Goal: Communication & Community: Answer question/provide support

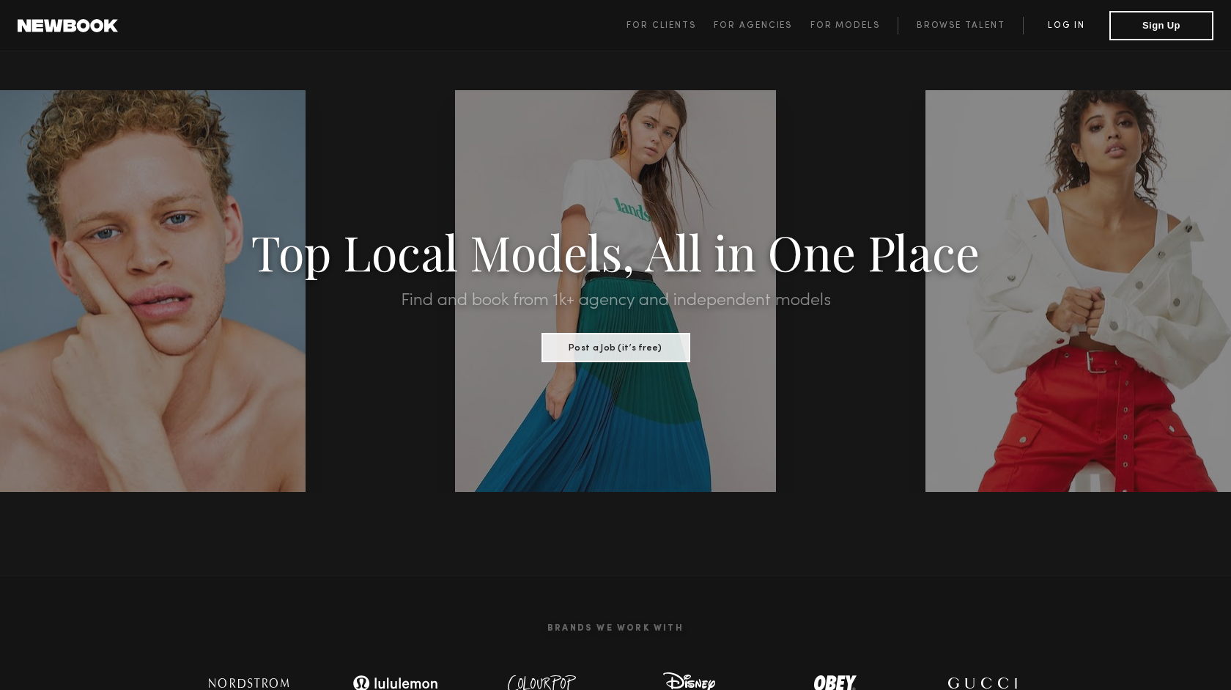
click at [1071, 23] on link "Log in" at bounding box center [1066, 26] width 86 height 18
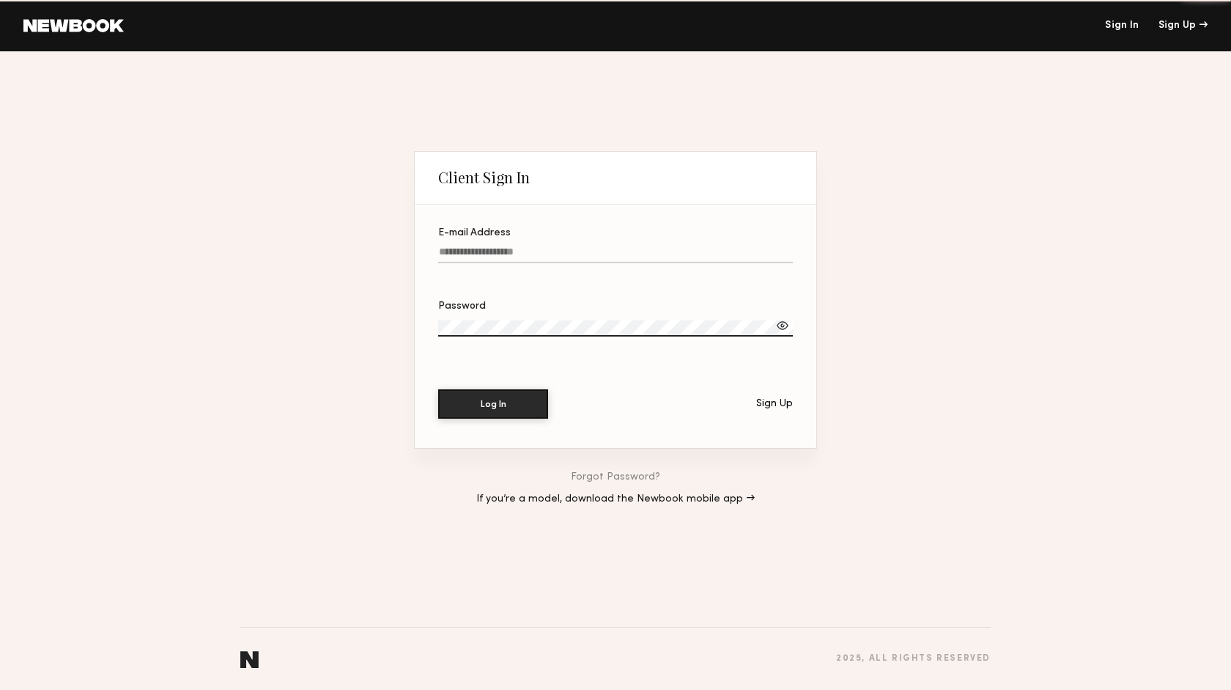
type input "**********"
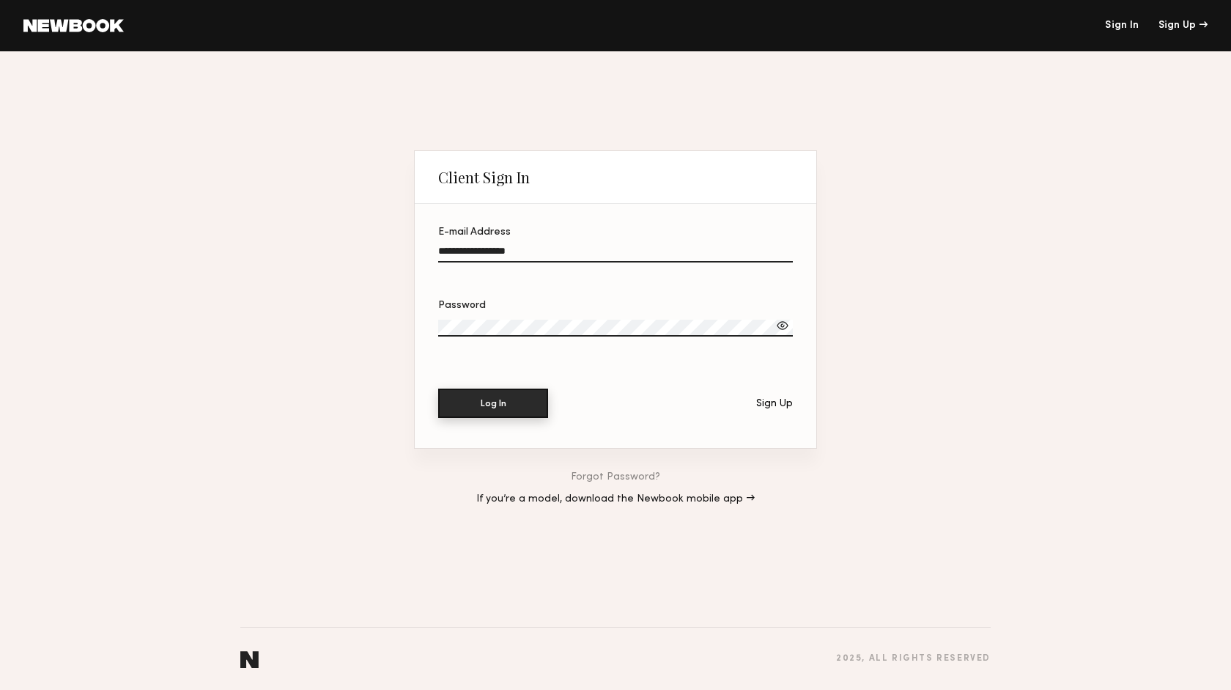
click at [491, 408] on button "Log In" at bounding box center [493, 402] width 110 height 29
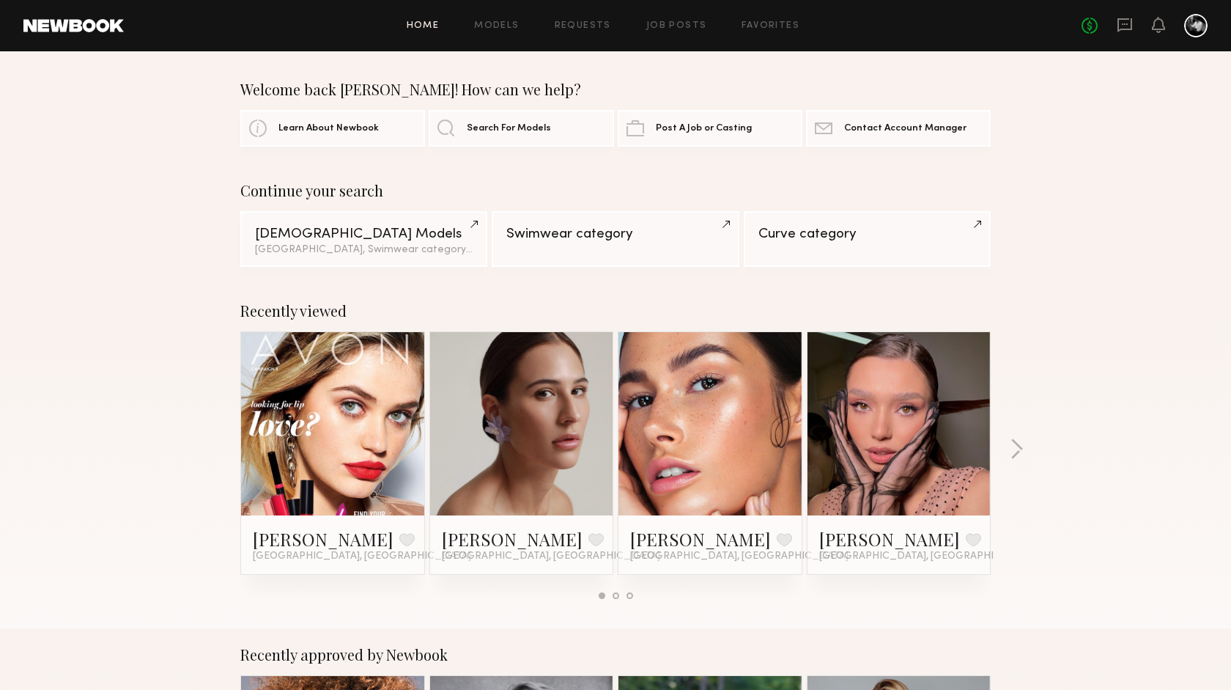
click at [666, 21] on div "Home Models Requests Job Posts Favorites Sign Out No fees up to $5,000" at bounding box center [666, 25] width 1084 height 23
click at [687, 23] on link "Job Posts" at bounding box center [676, 26] width 61 height 10
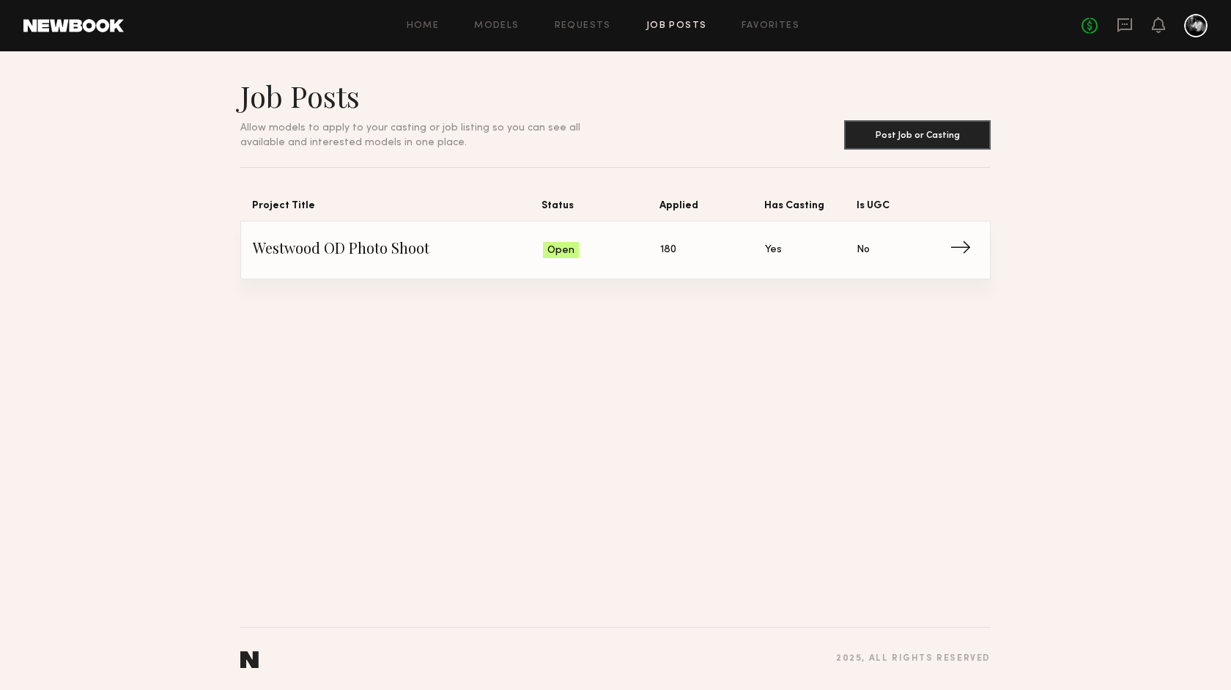
click at [961, 245] on span "→" at bounding box center [965, 250] width 30 height 22
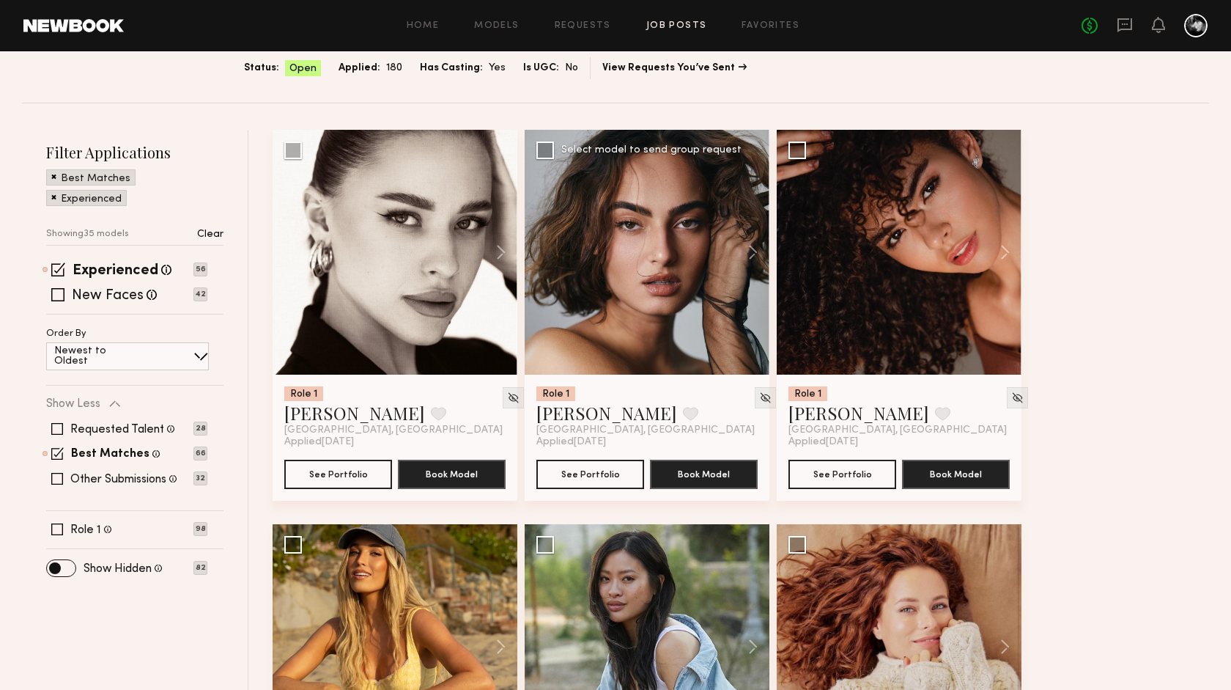
scroll to position [157, 0]
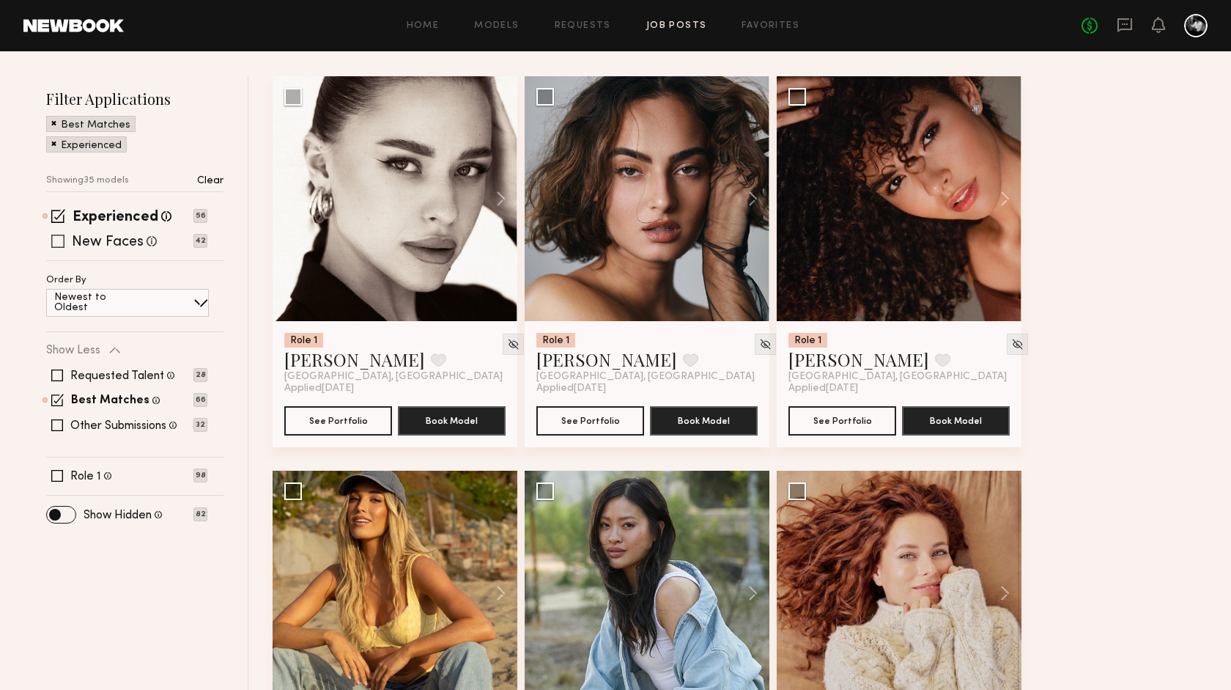
click at [61, 240] on span at bounding box center [57, 241] width 13 height 13
click at [59, 216] on span at bounding box center [58, 216] width 14 height 14
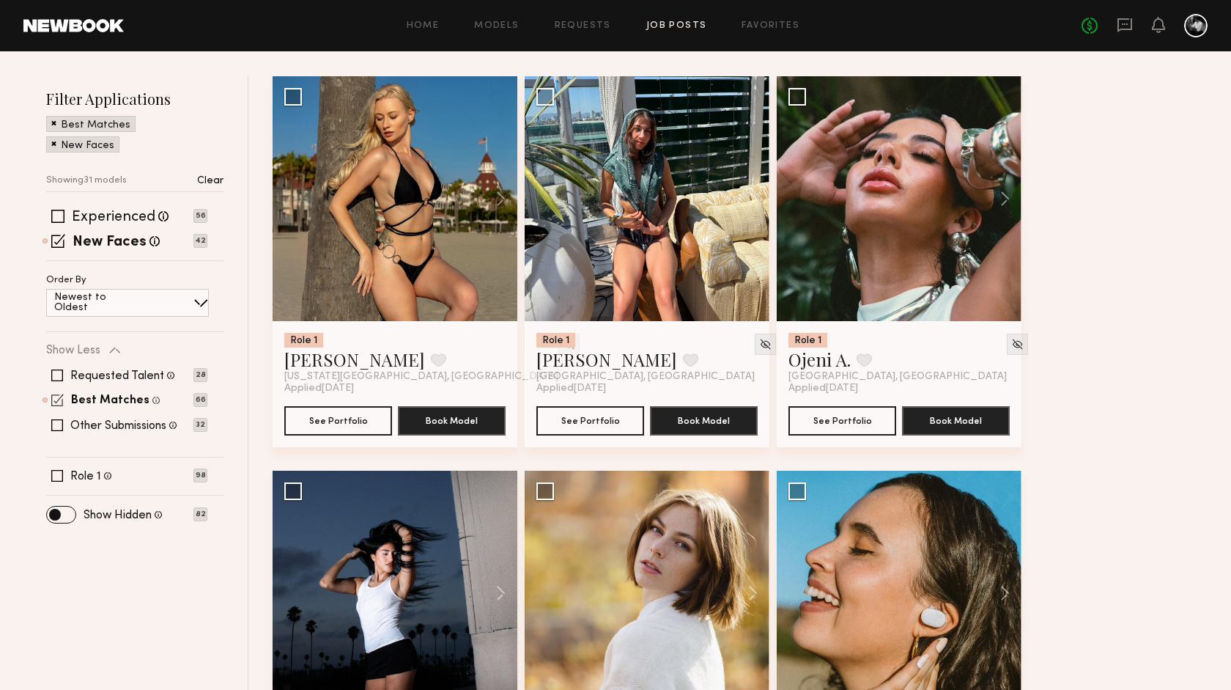
click at [59, 394] on span at bounding box center [57, 400] width 12 height 12
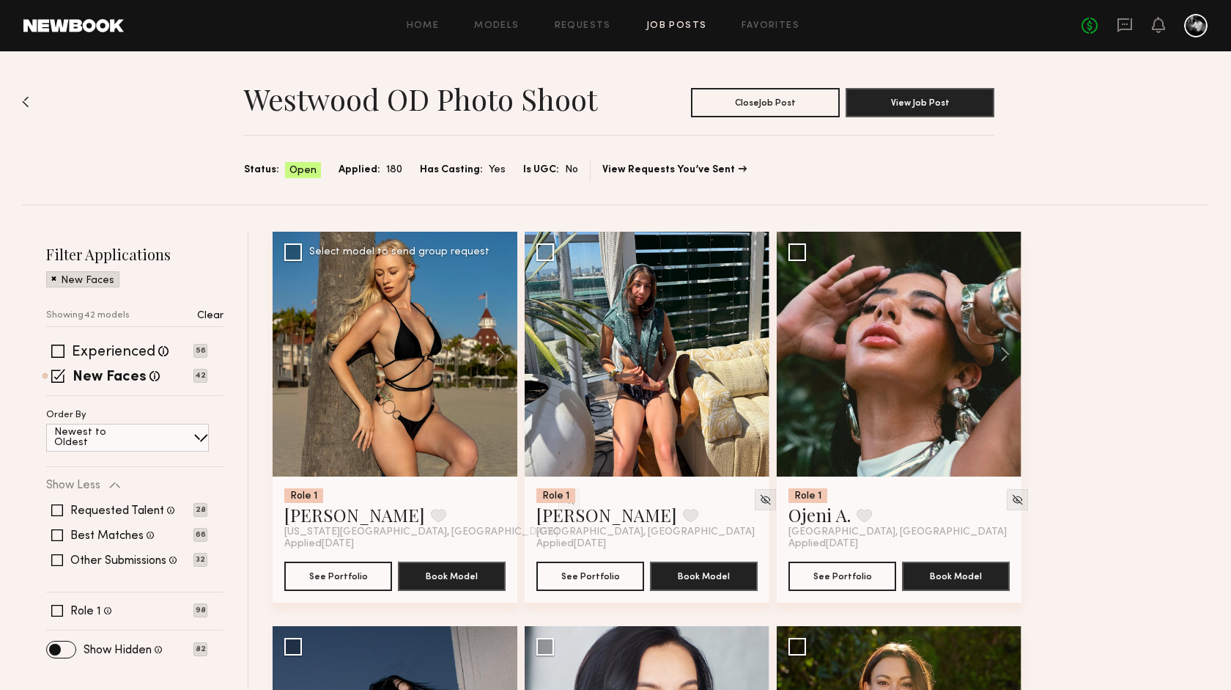
scroll to position [0, 0]
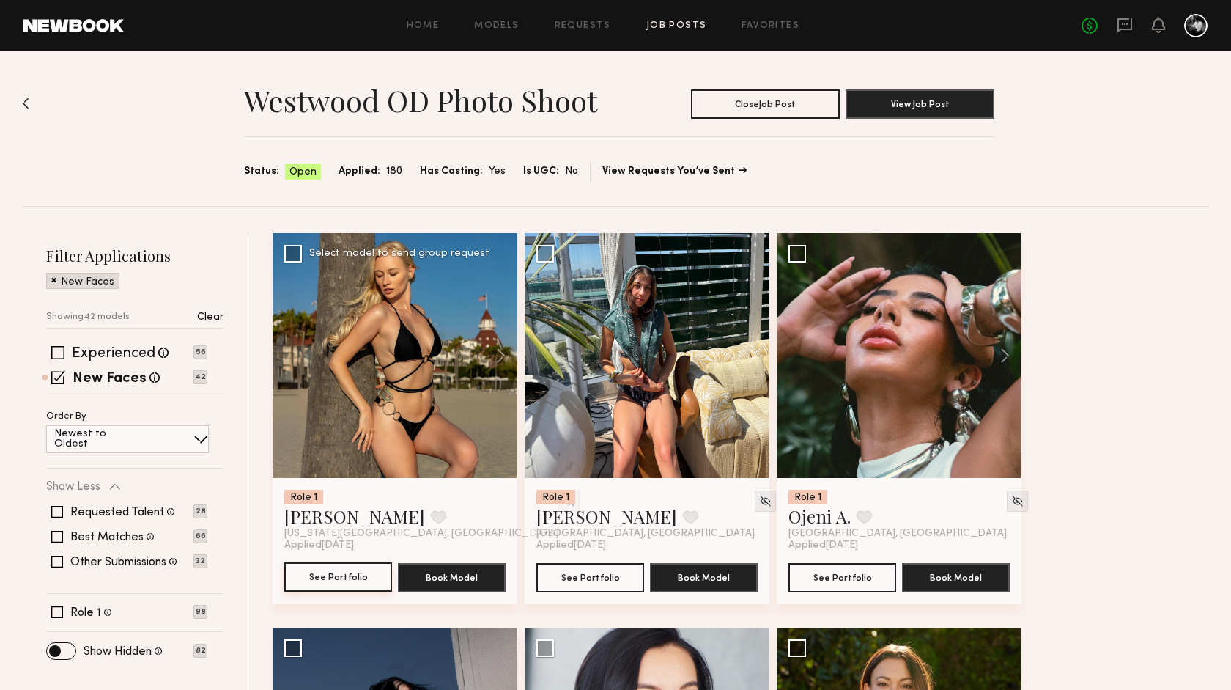
click at [350, 573] on button "See Portfolio" at bounding box center [338, 576] width 108 height 29
click at [580, 578] on button "See Portfolio" at bounding box center [590, 576] width 108 height 29
click at [759, 500] on img at bounding box center [765, 501] width 12 height 12
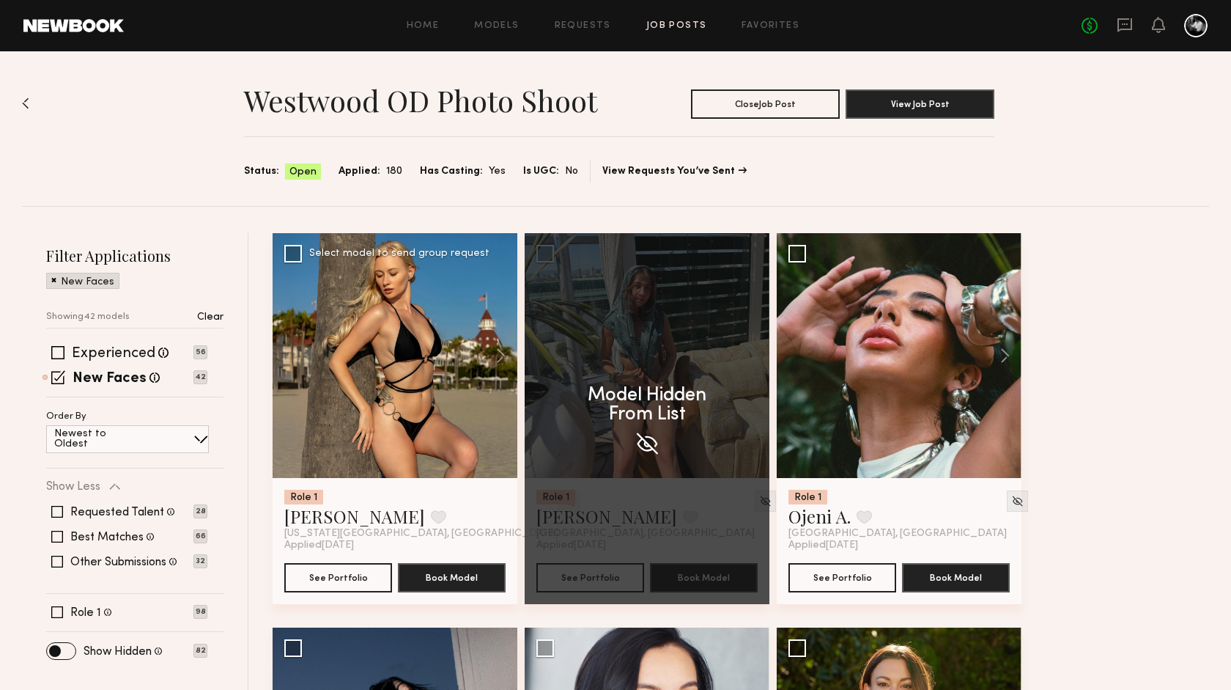
click at [563, 499] on img at bounding box center [569, 501] width 12 height 12
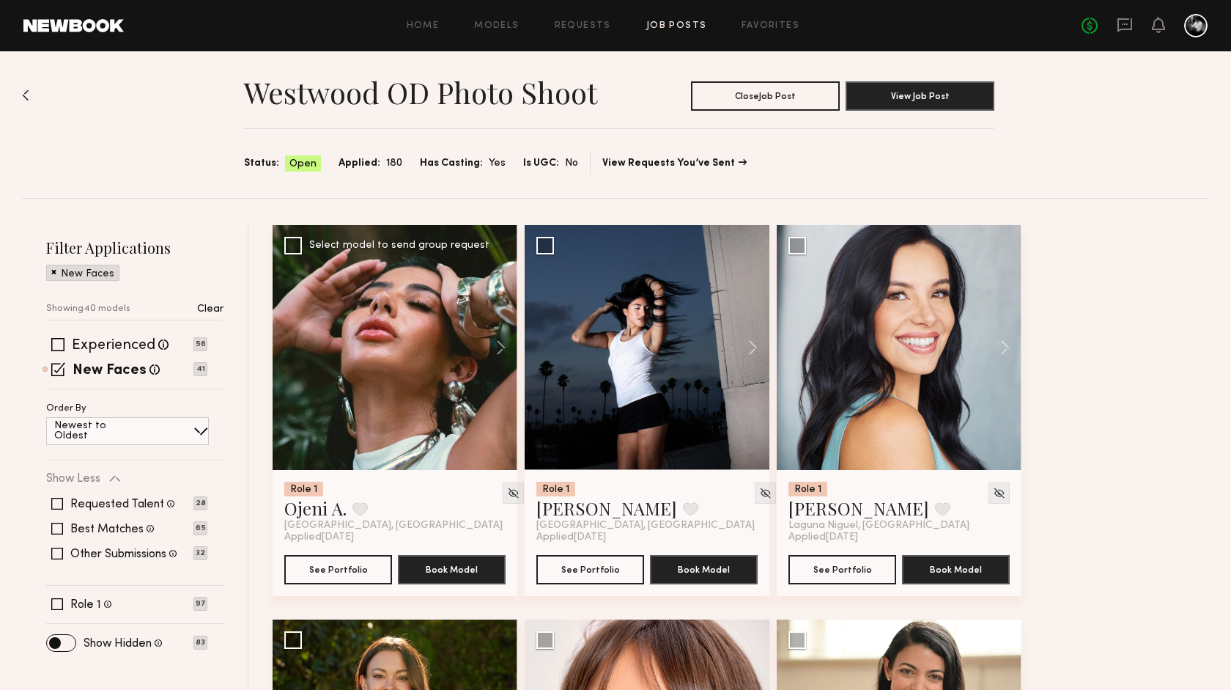
scroll to position [10, 0]
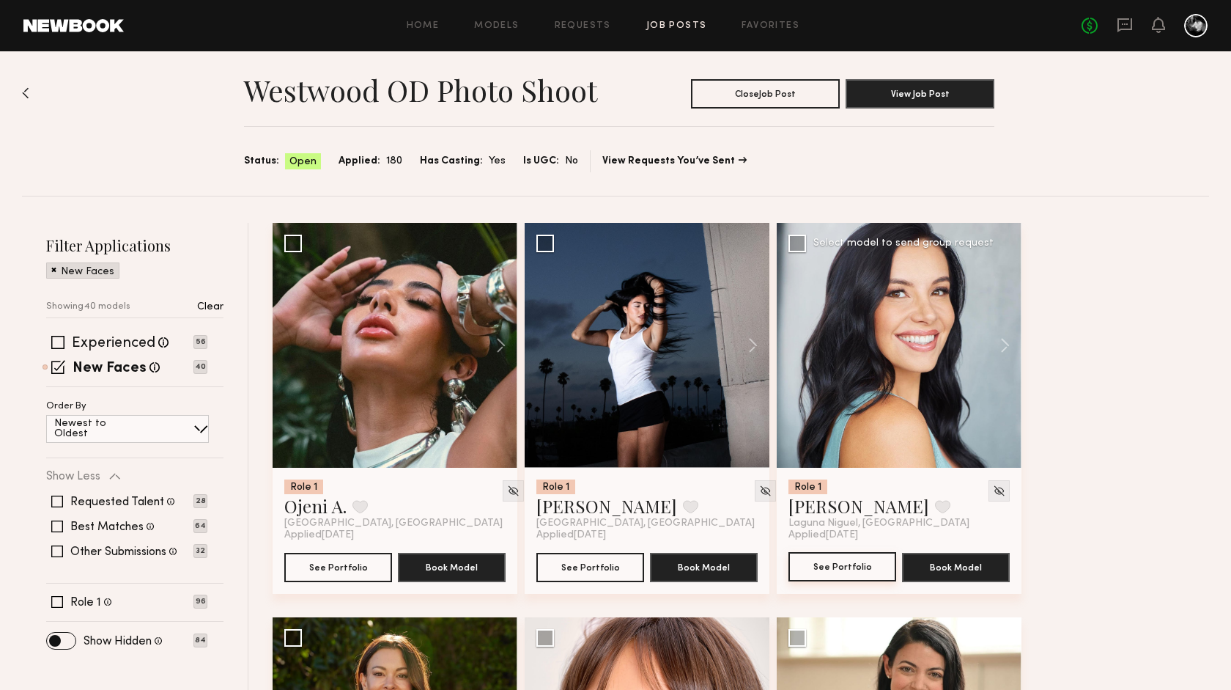
click at [835, 566] on button "See Portfolio" at bounding box center [843, 566] width 108 height 29
click at [1003, 493] on img at bounding box center [999, 490] width 12 height 12
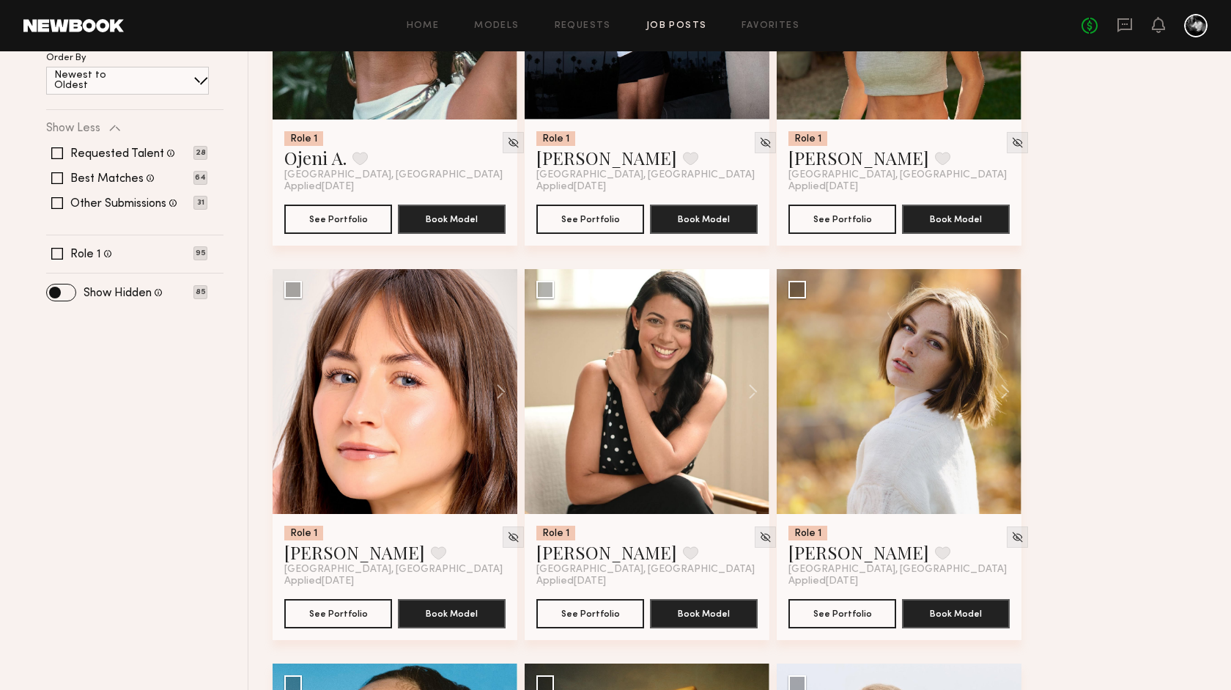
scroll to position [405, 0]
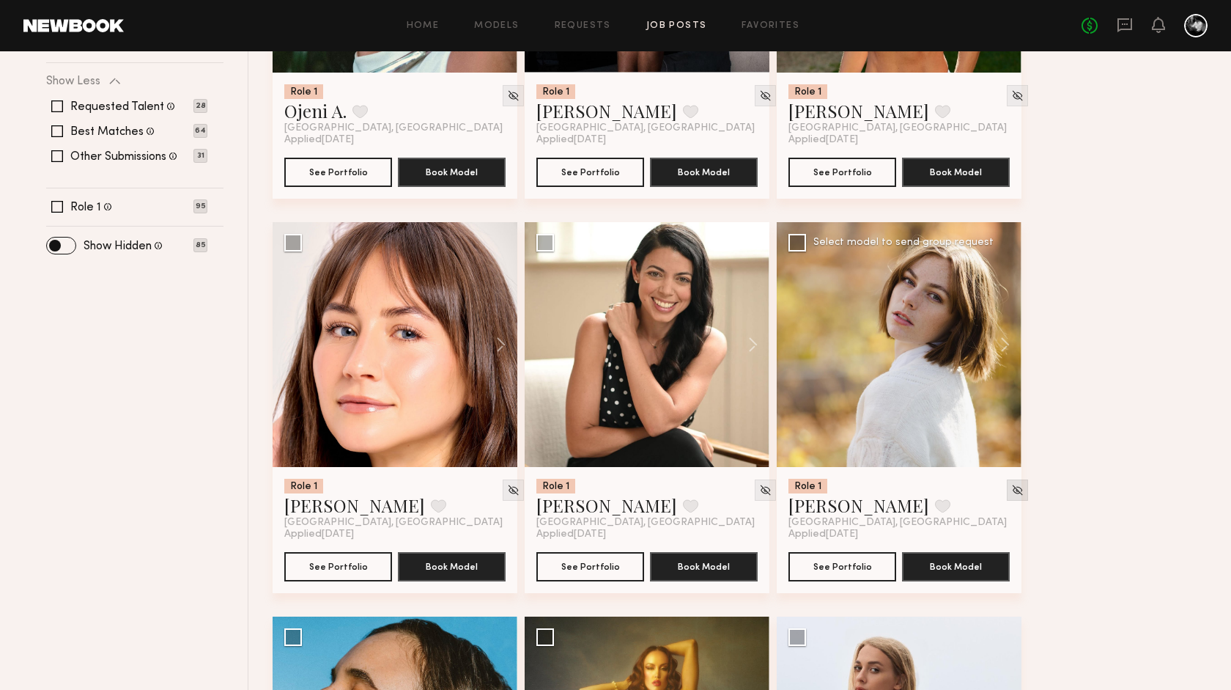
click at [1011, 493] on img at bounding box center [1017, 490] width 12 height 12
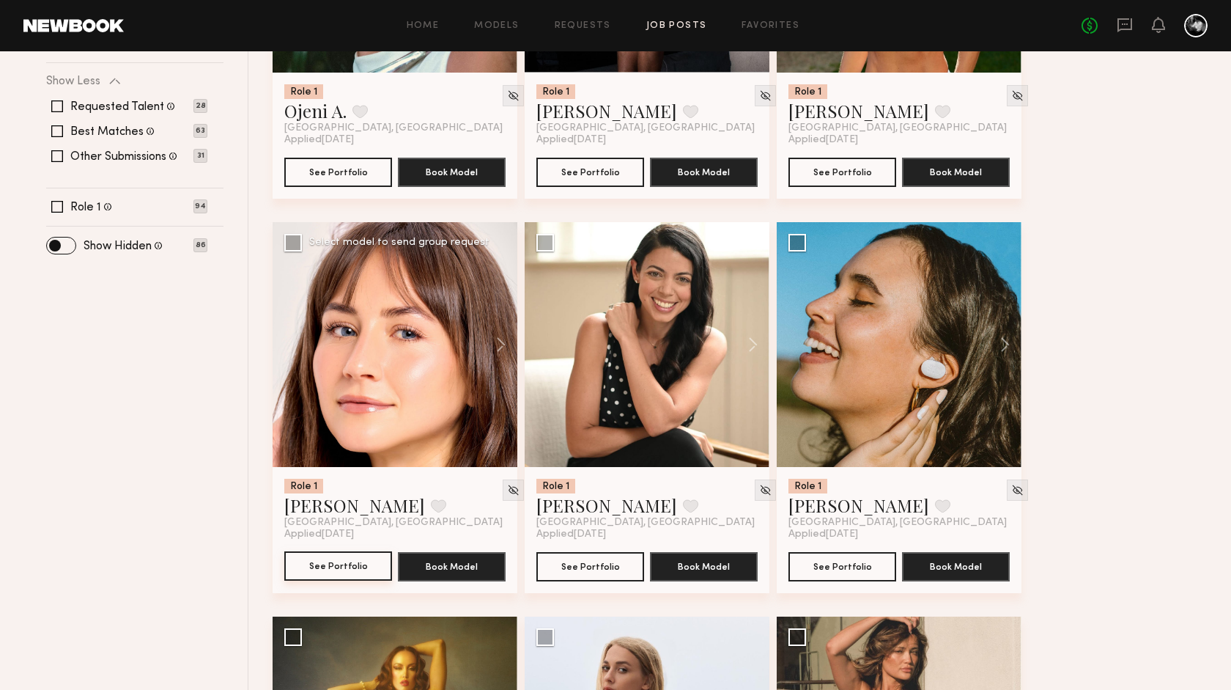
click at [353, 567] on button "See Portfolio" at bounding box center [338, 565] width 108 height 29
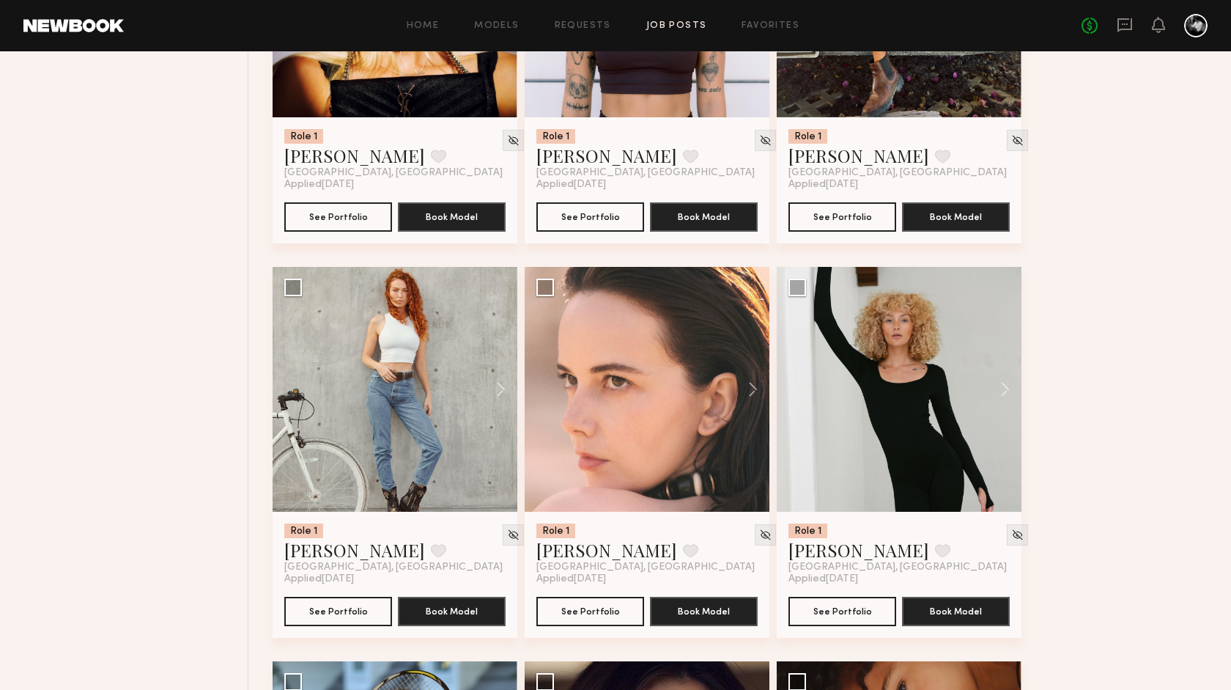
scroll to position [1939, 0]
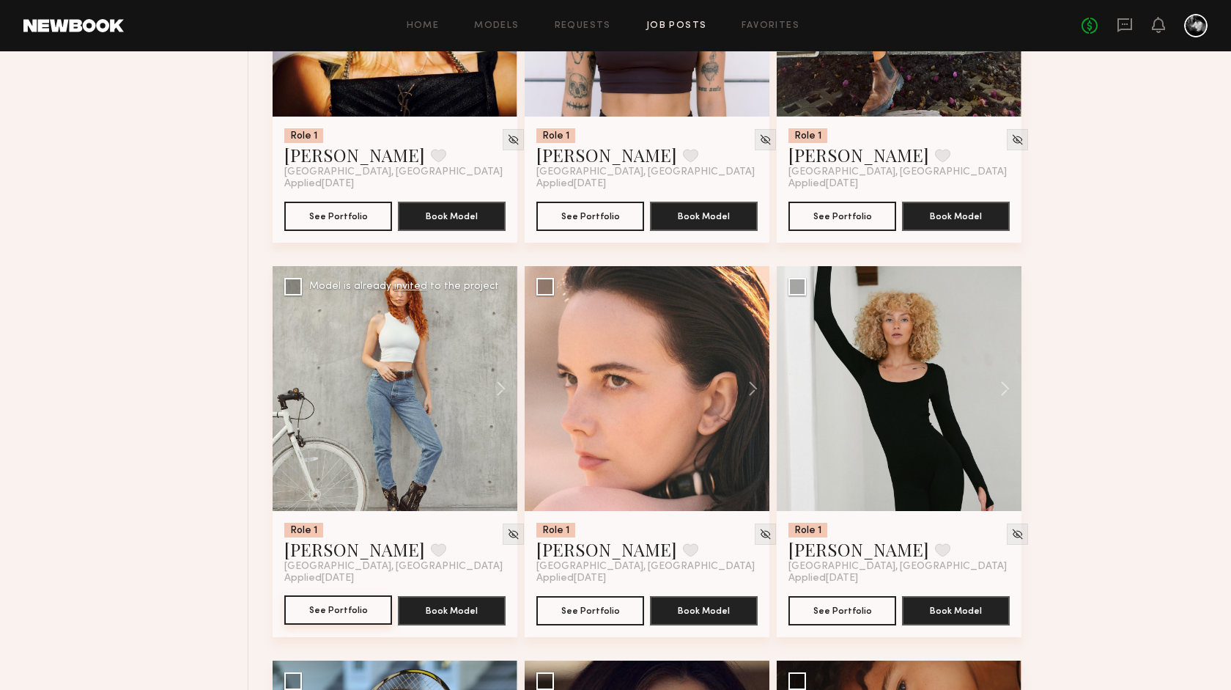
click at [341, 608] on button "See Portfolio" at bounding box center [338, 609] width 108 height 29
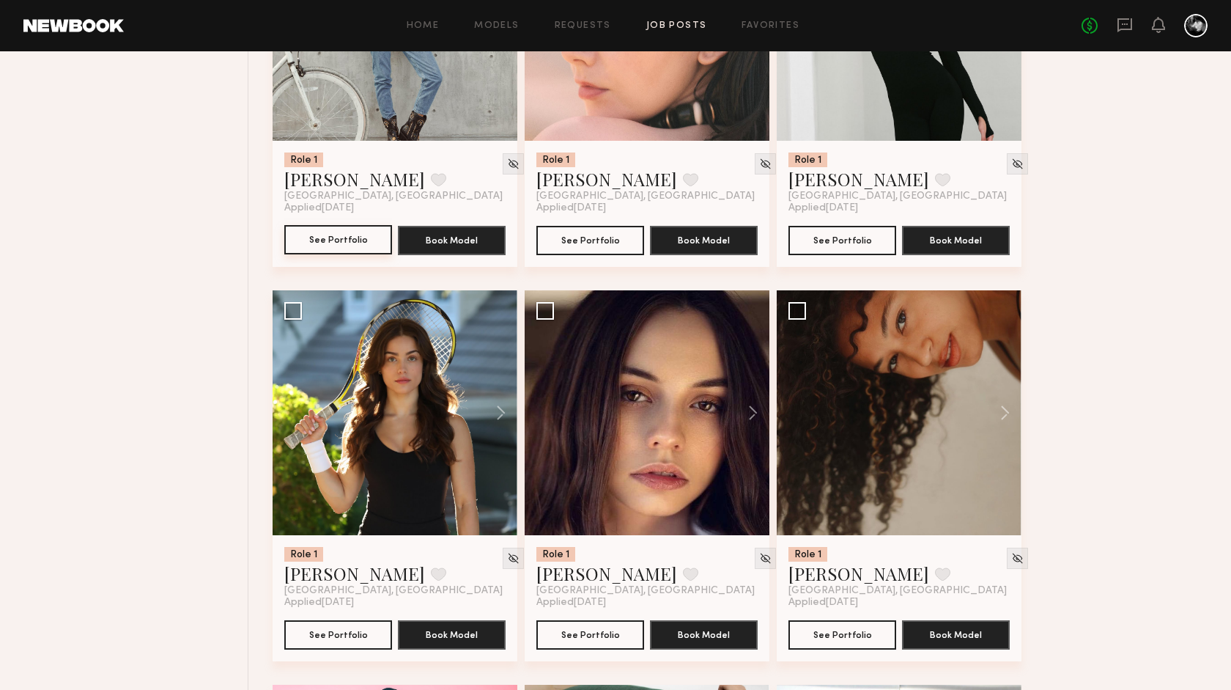
scroll to position [2507, 0]
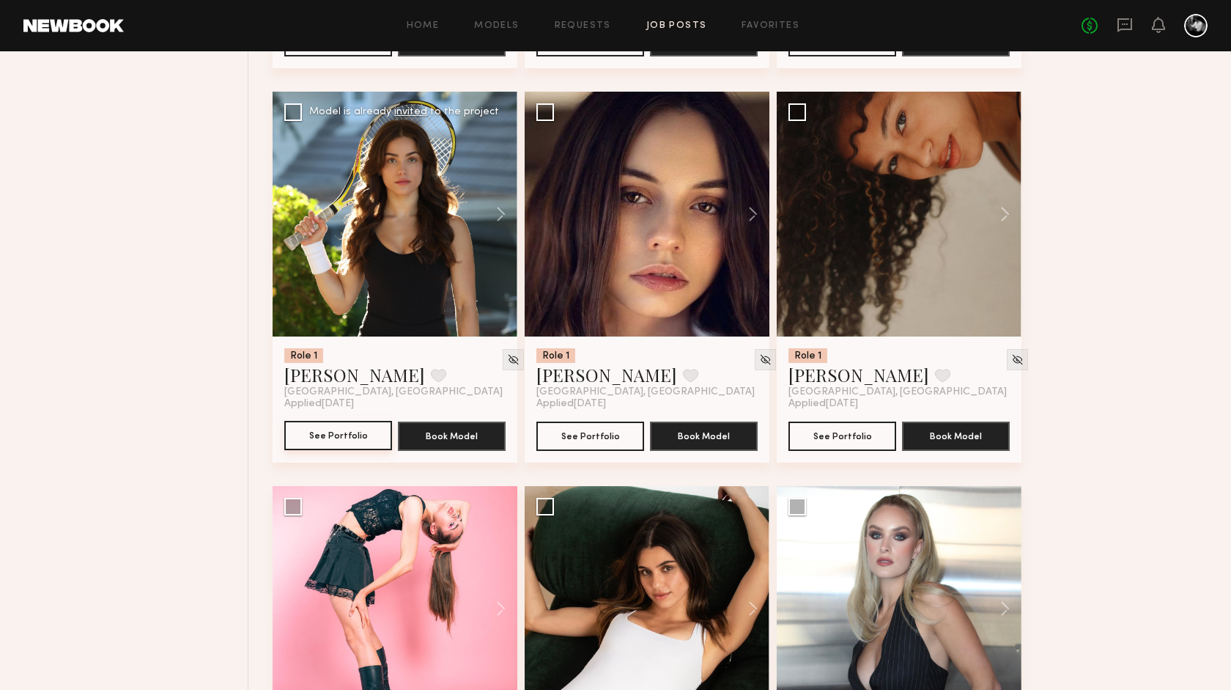
click at [346, 437] on button "See Portfolio" at bounding box center [338, 435] width 108 height 29
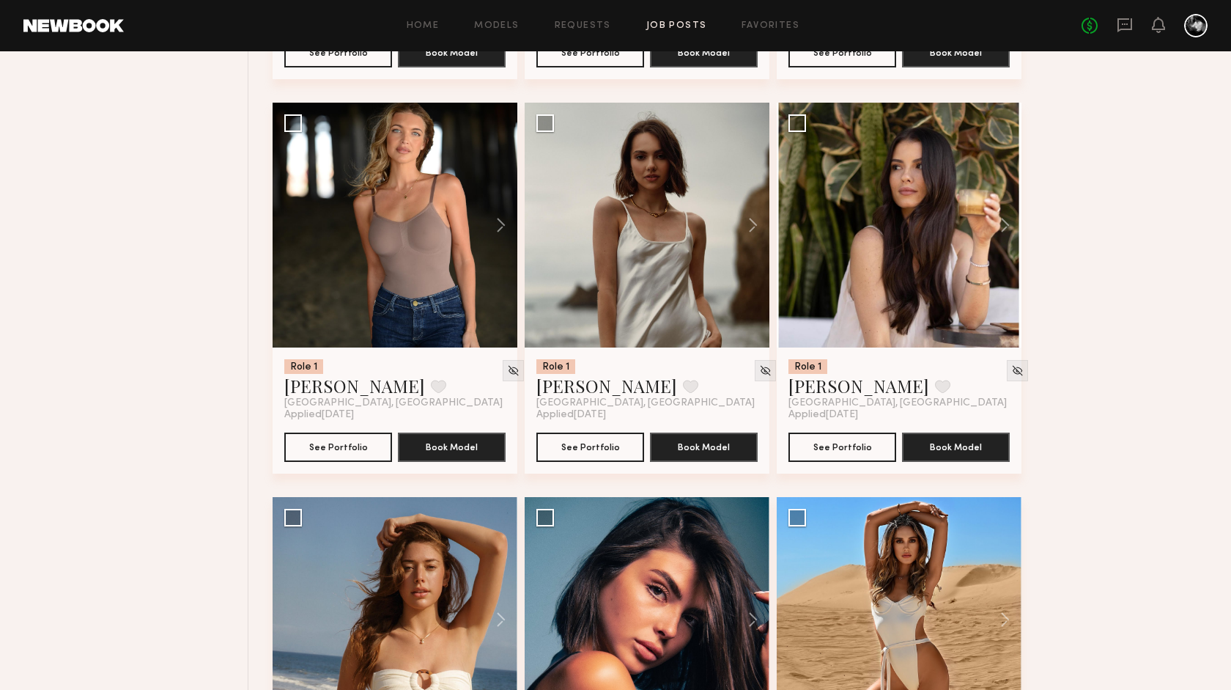
scroll to position [3286, 0]
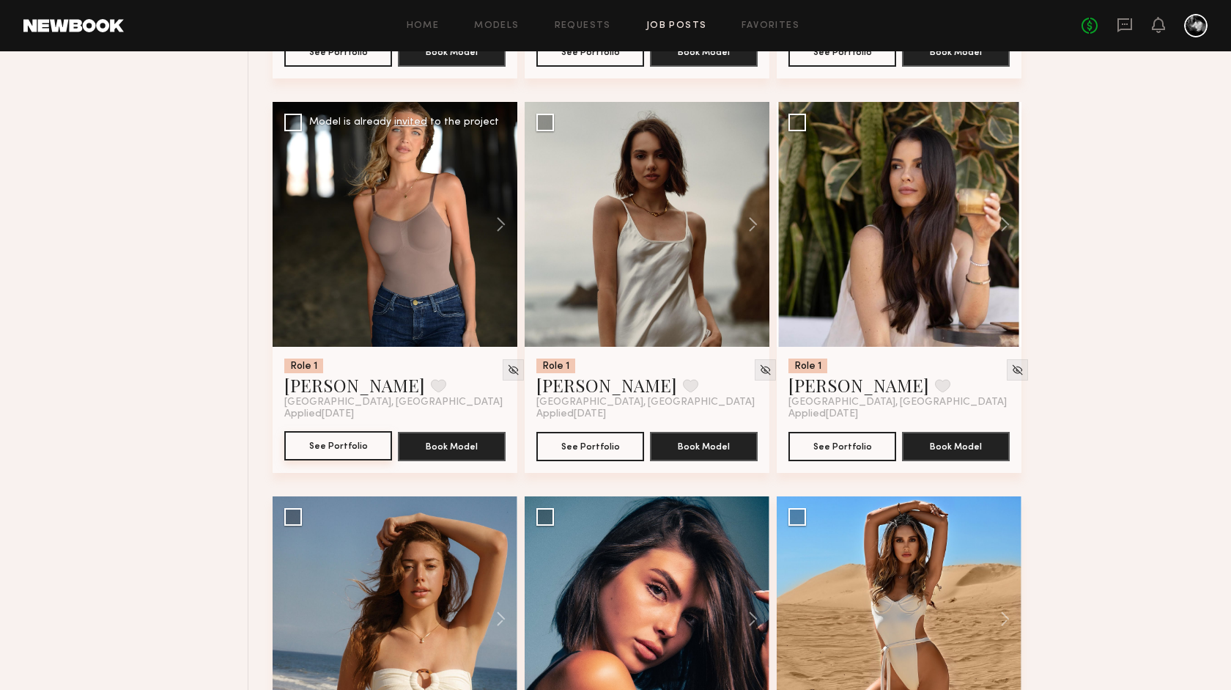
click at [351, 449] on button "See Portfolio" at bounding box center [338, 445] width 108 height 29
click at [822, 444] on button "See Portfolio" at bounding box center [843, 445] width 108 height 29
click at [333, 445] on button "See Portfolio" at bounding box center [338, 445] width 108 height 29
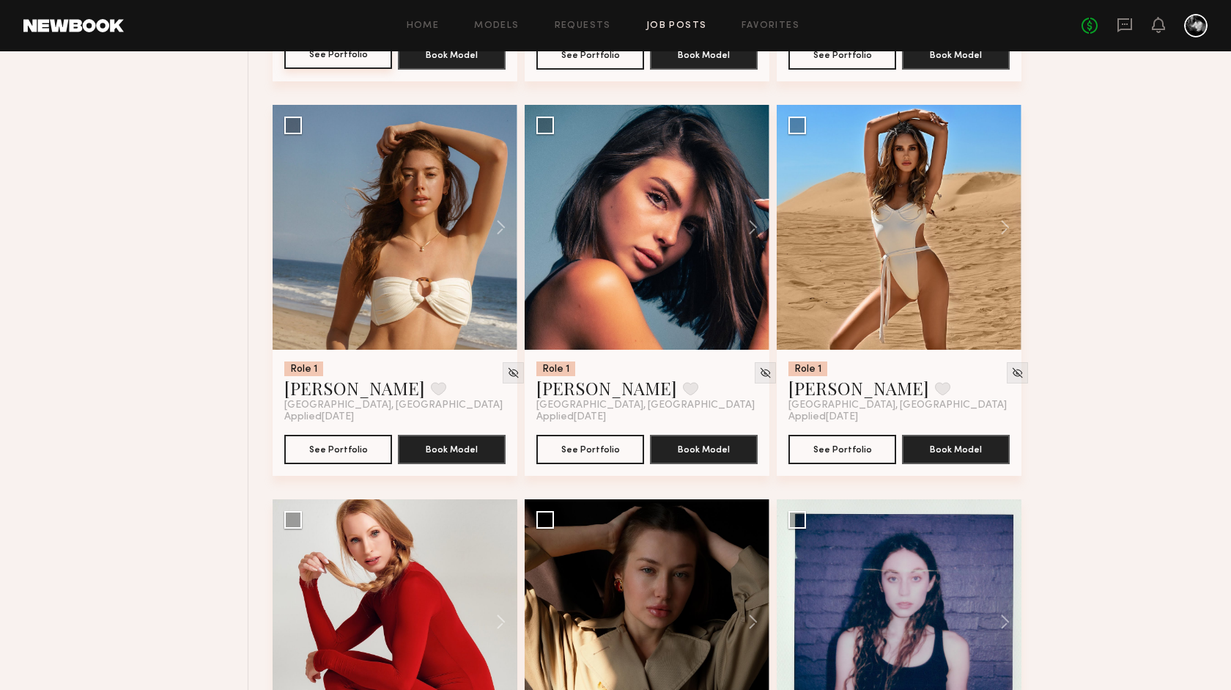
scroll to position [3680, 0]
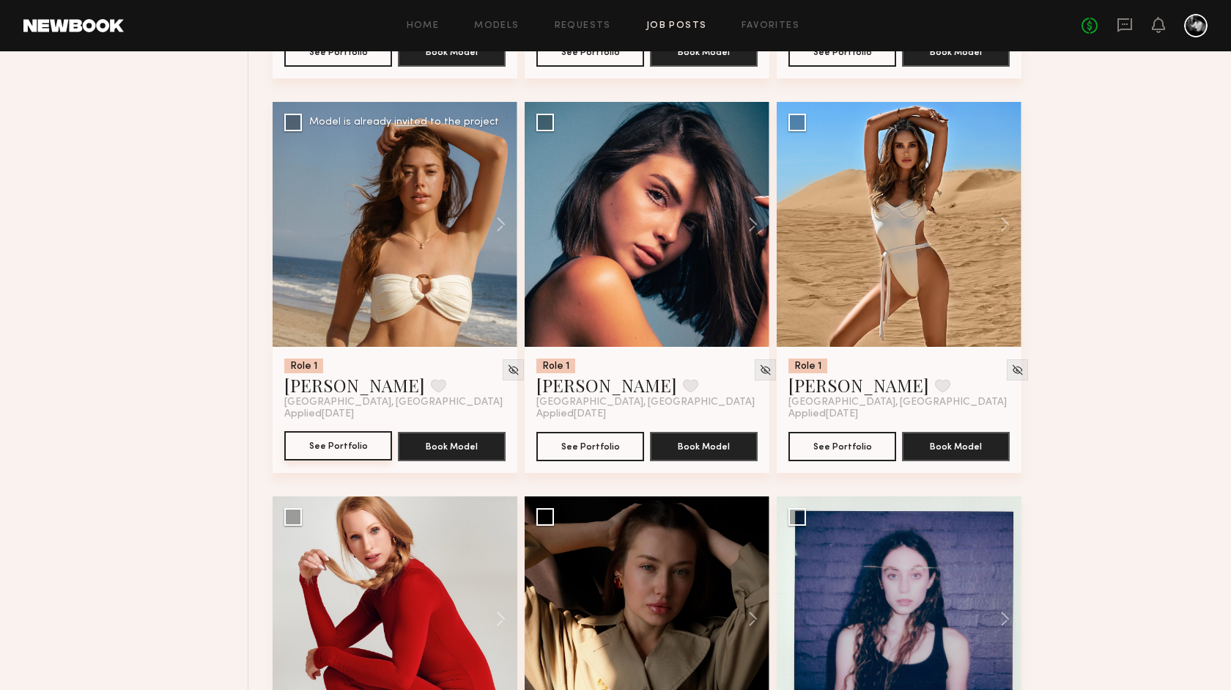
click at [355, 443] on button "See Portfolio" at bounding box center [338, 445] width 108 height 29
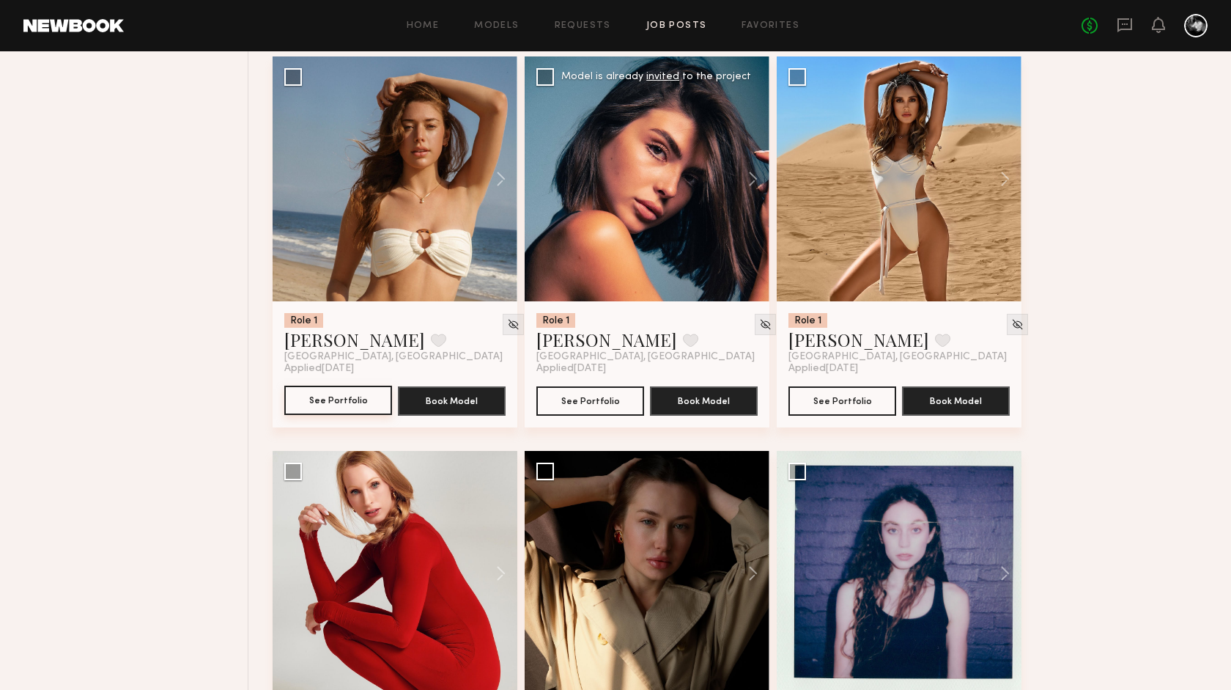
scroll to position [3733, 0]
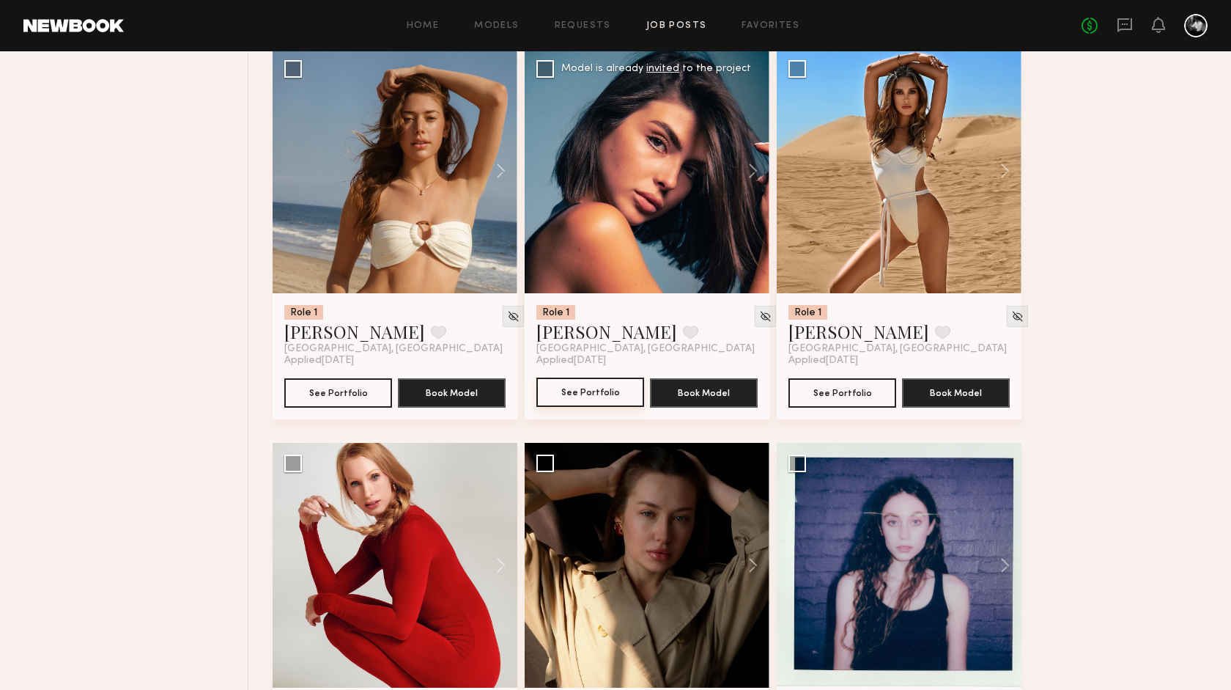
click at [575, 397] on button "See Portfolio" at bounding box center [590, 391] width 108 height 29
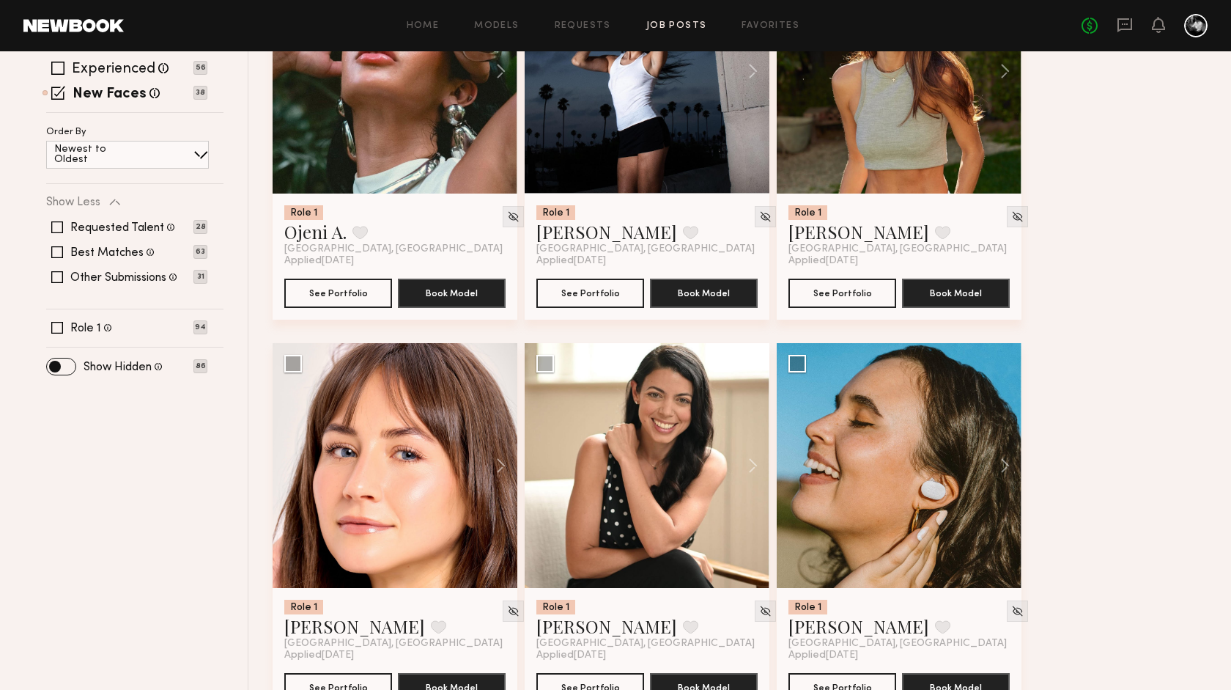
scroll to position [0, 0]
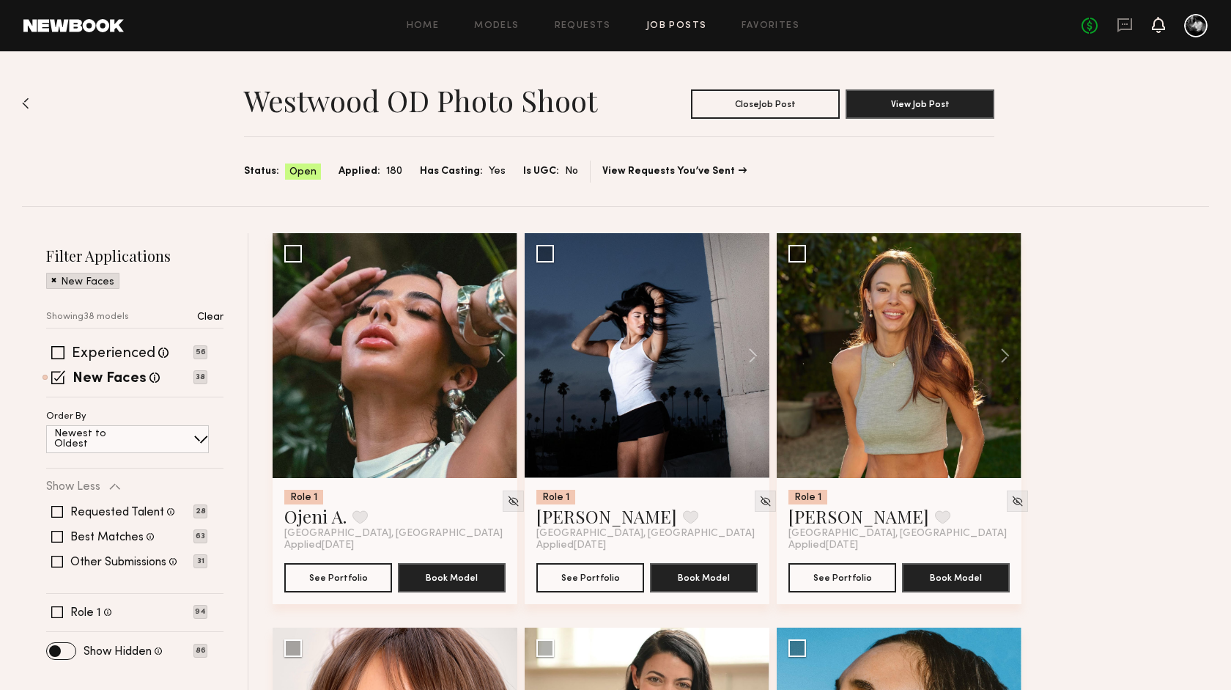
click at [1159, 23] on icon at bounding box center [1159, 24] width 12 height 10
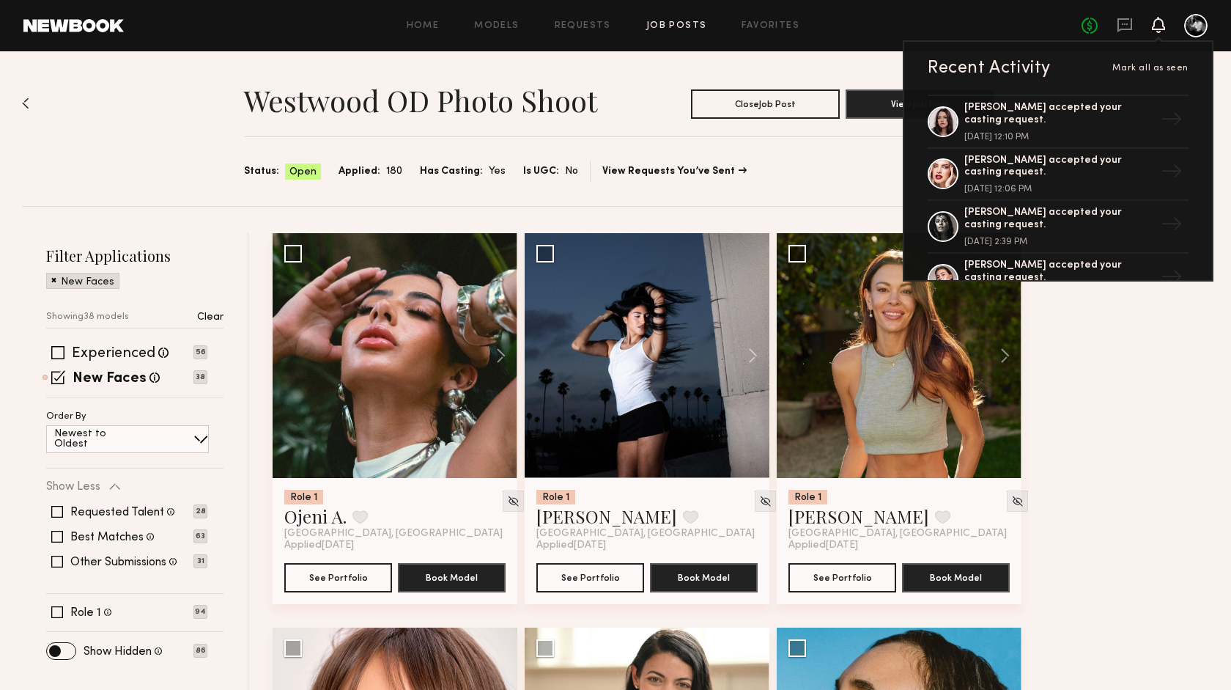
click at [1158, 23] on icon at bounding box center [1159, 24] width 12 height 10
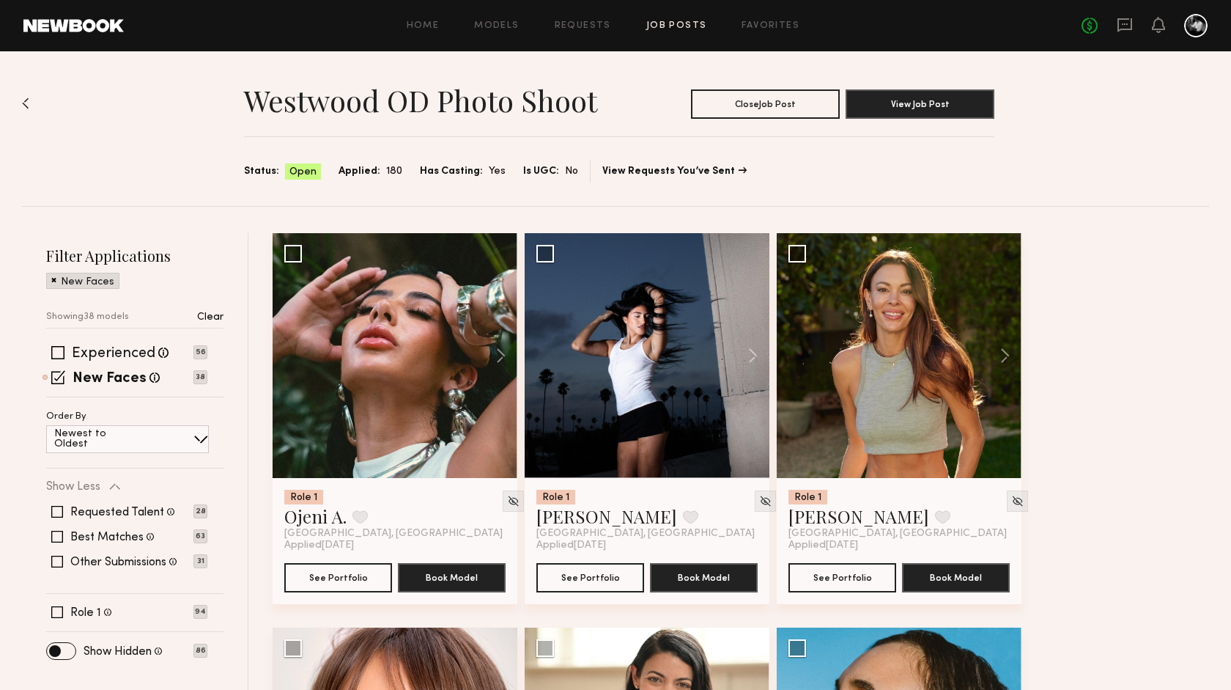
click at [1110, 21] on div "No fees up to $5,000" at bounding box center [1145, 25] width 126 height 23
click at [1115, 23] on div "No fees up to $5,000" at bounding box center [1145, 25] width 126 height 23
click at [1123, 26] on icon at bounding box center [1125, 25] width 16 height 16
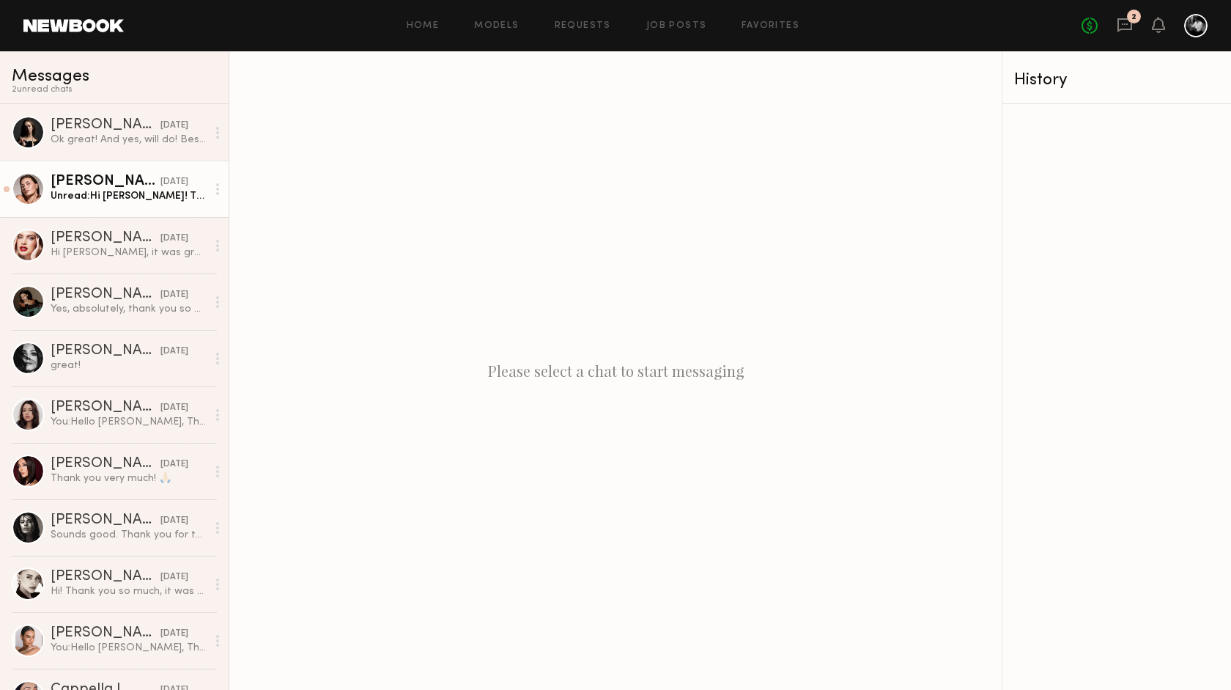
click at [188, 197] on div "Unread: Hi Riccardo! Thank you for keeping me updated. Looking forward to heari…" at bounding box center [129, 196] width 156 height 14
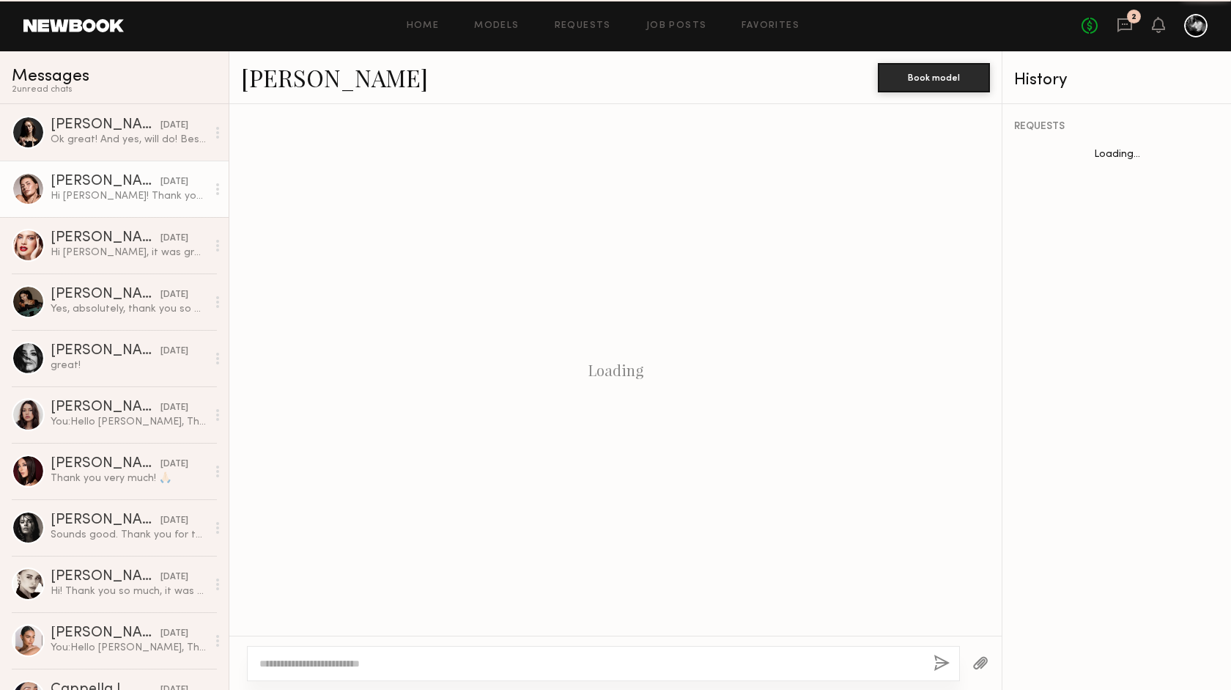
scroll to position [2670, 0]
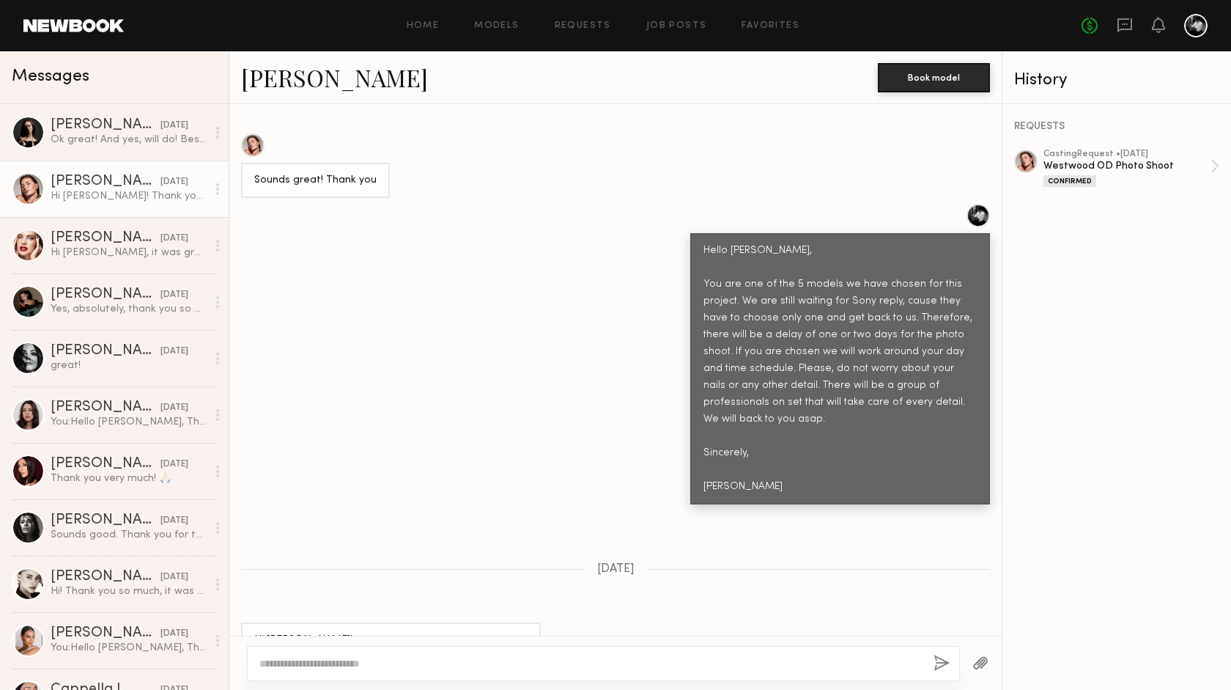
click at [213, 191] on div at bounding box center [218, 188] width 22 height 29
click at [211, 216] on div "Mark unread" at bounding box center [175, 218] width 106 height 33
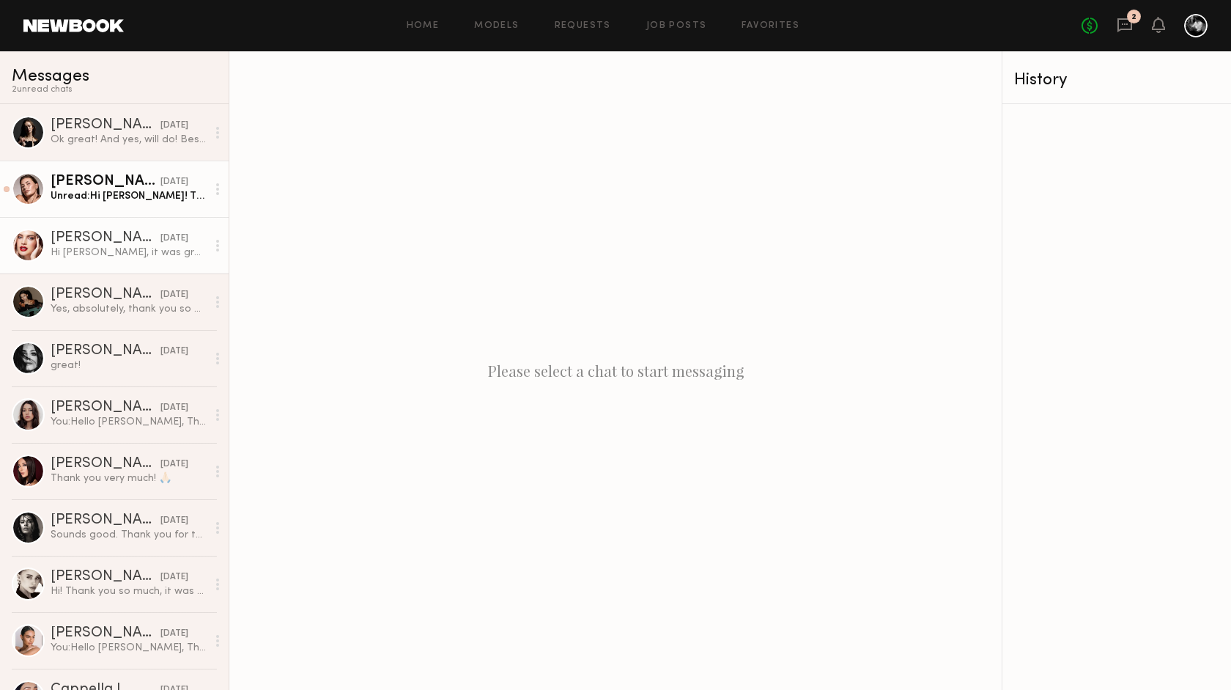
click at [151, 250] on div "Hi Riccardo, it was great meeting you! Thank you so much! Best, Anna" at bounding box center [129, 253] width 156 height 14
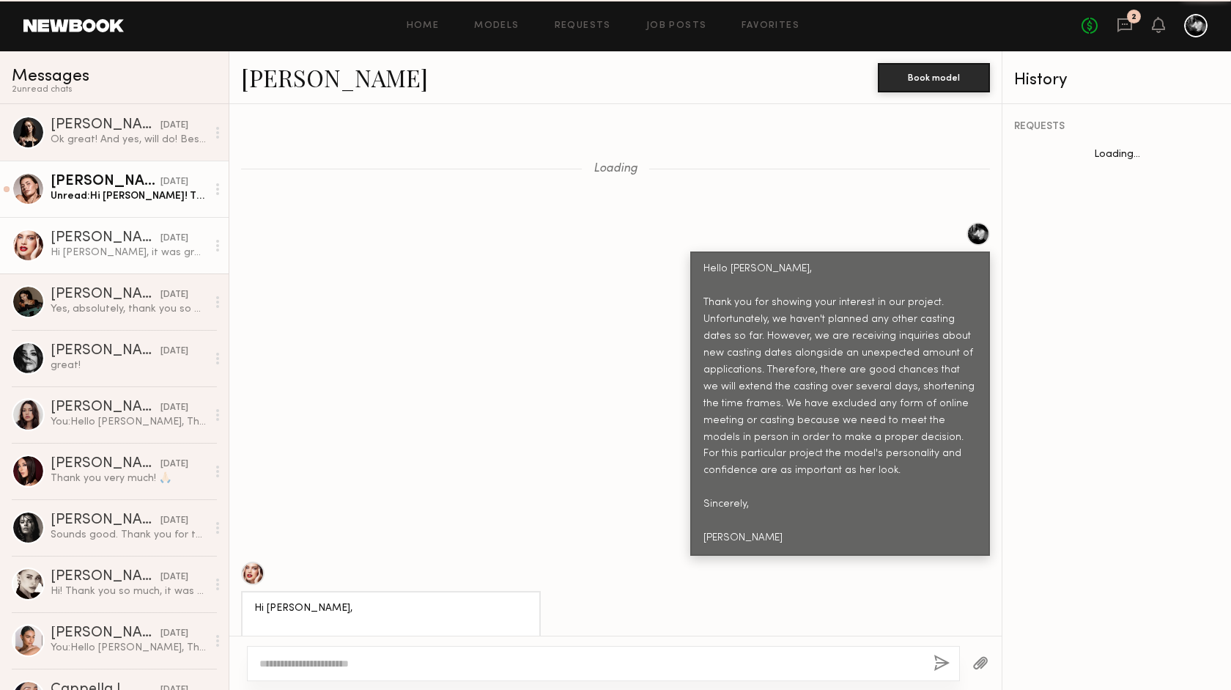
scroll to position [1964, 0]
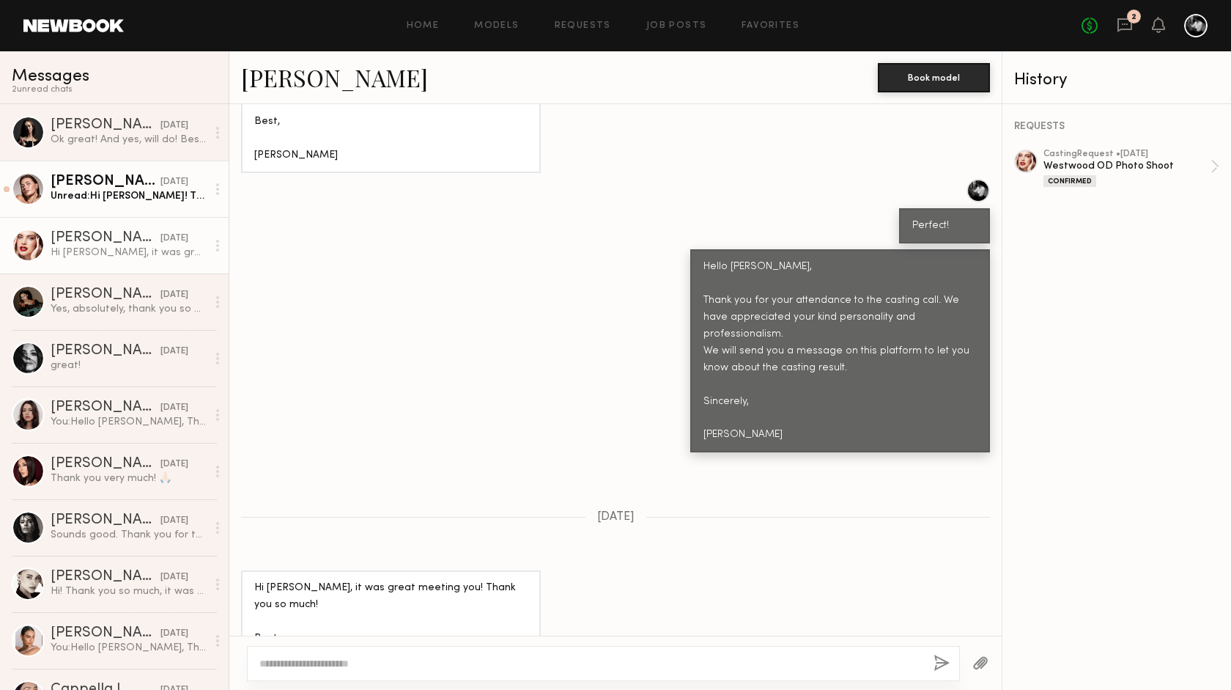
click at [1025, 165] on div at bounding box center [1025, 161] width 23 height 23
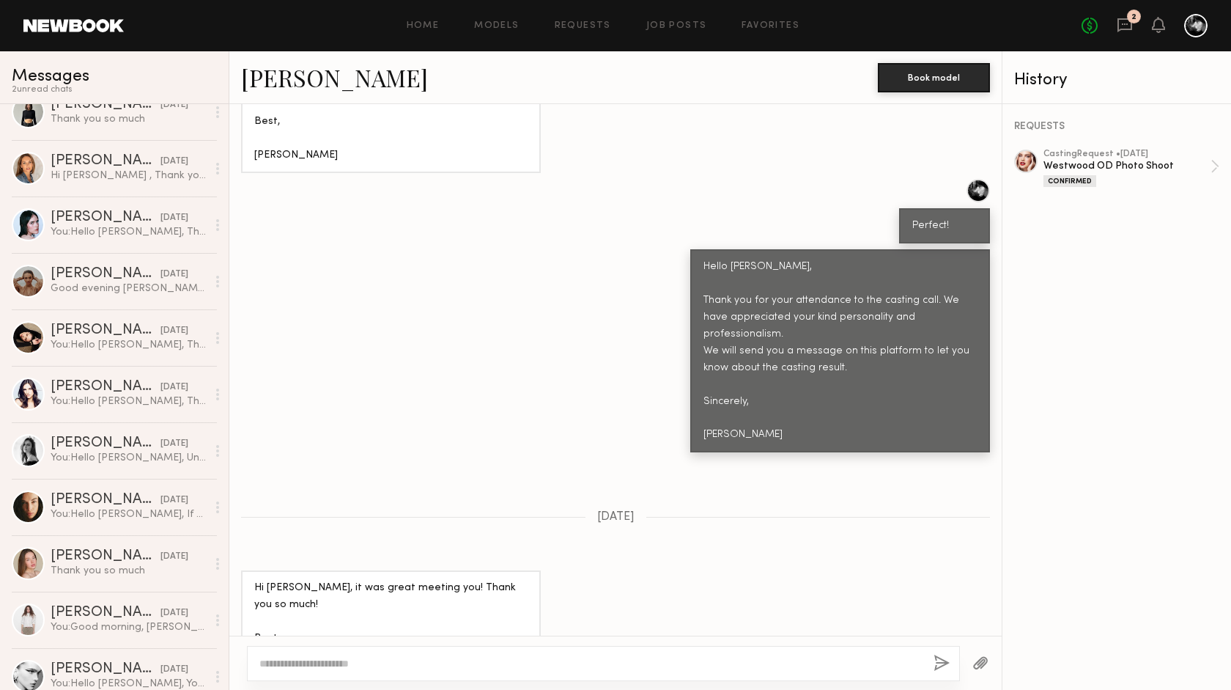
scroll to position [769, 0]
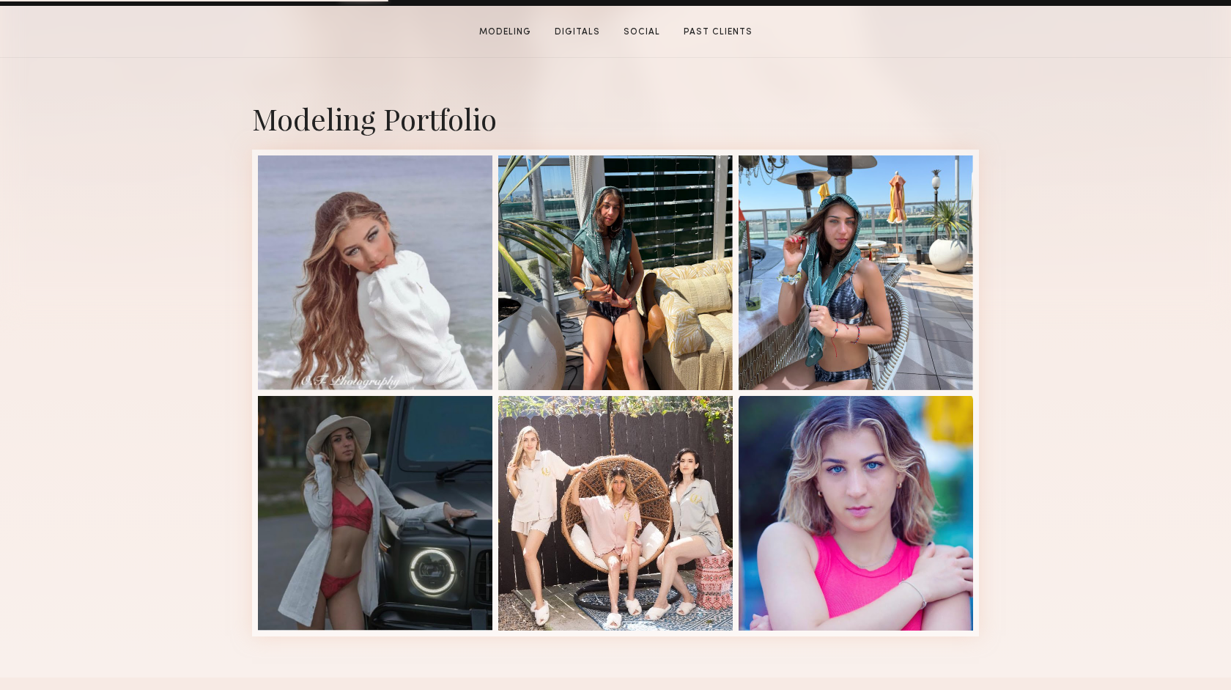
scroll to position [279, 0]
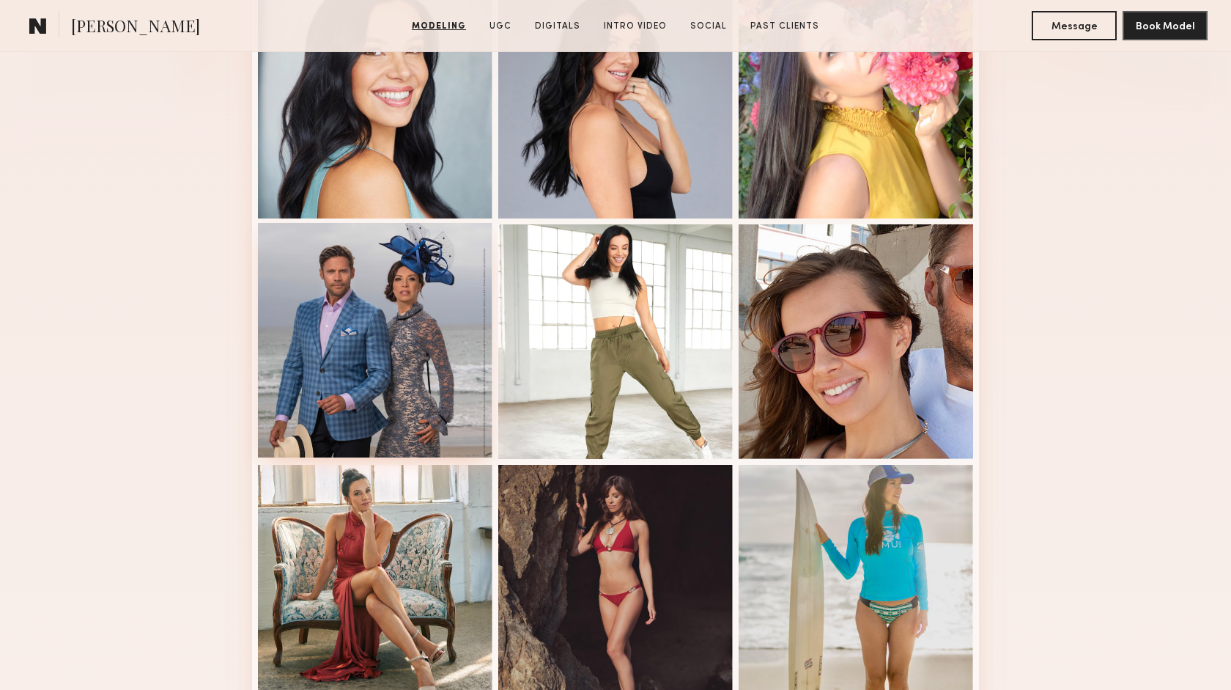
scroll to position [558, 0]
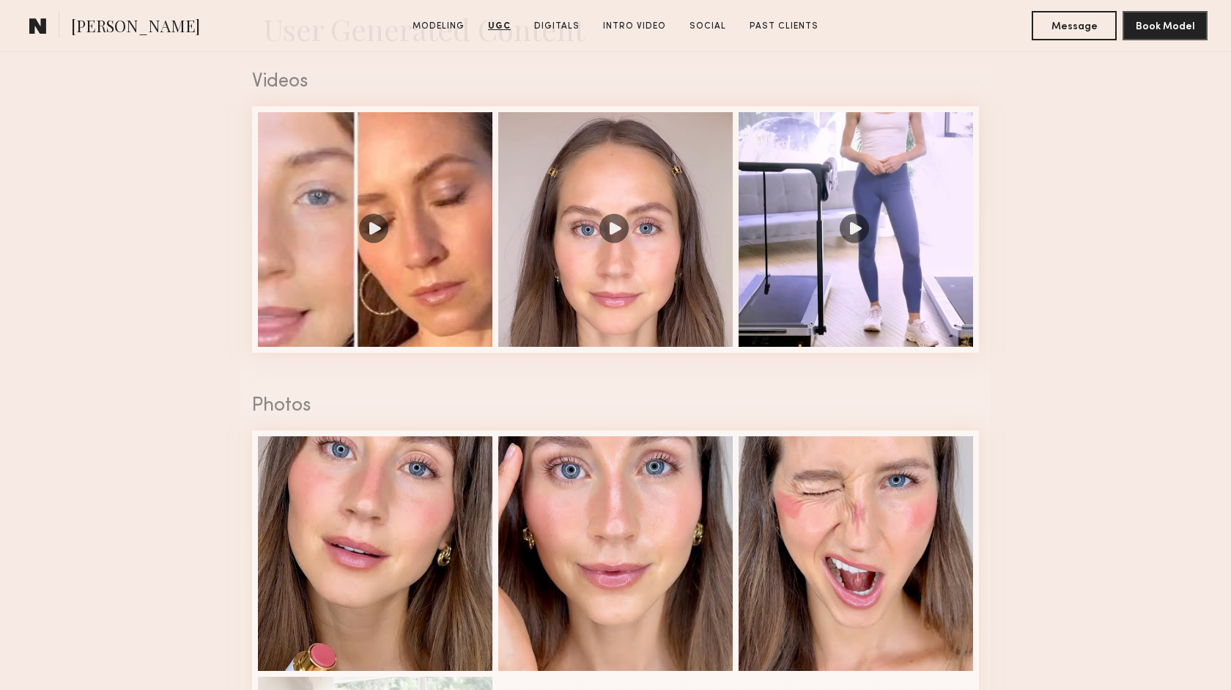
scroll to position [1208, 0]
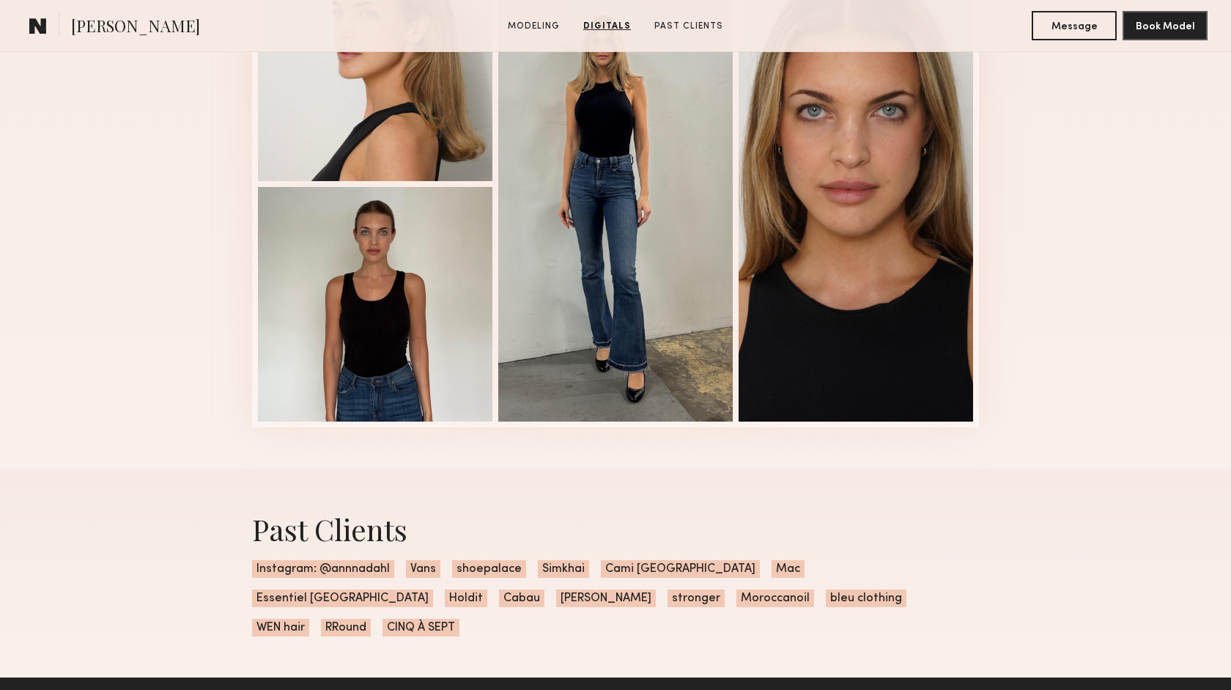
scroll to position [1655, 0]
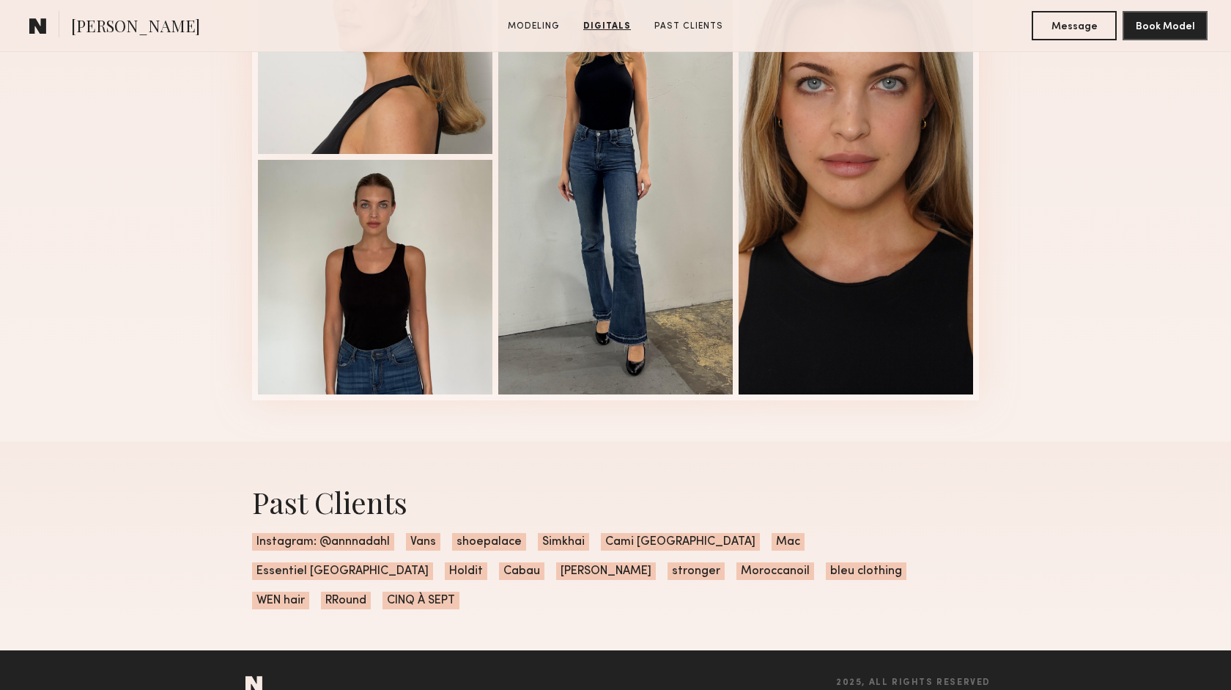
click at [379, 546] on span "Instagram: @annnadahl" at bounding box center [323, 542] width 142 height 18
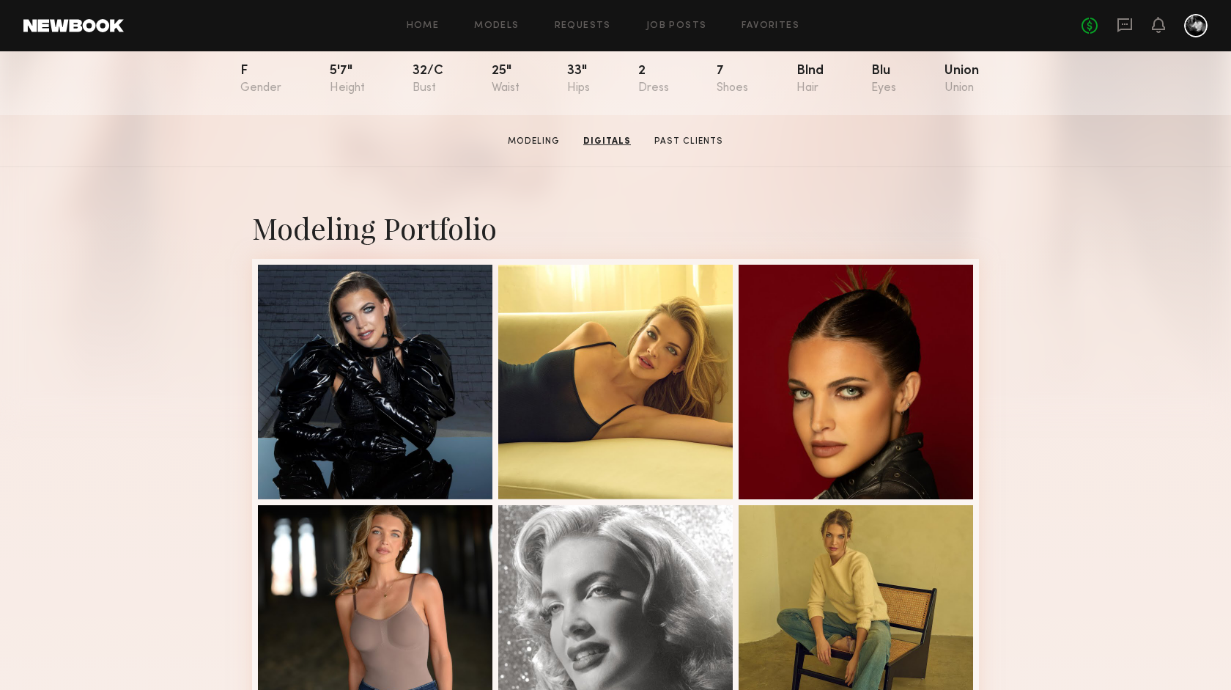
scroll to position [0, 0]
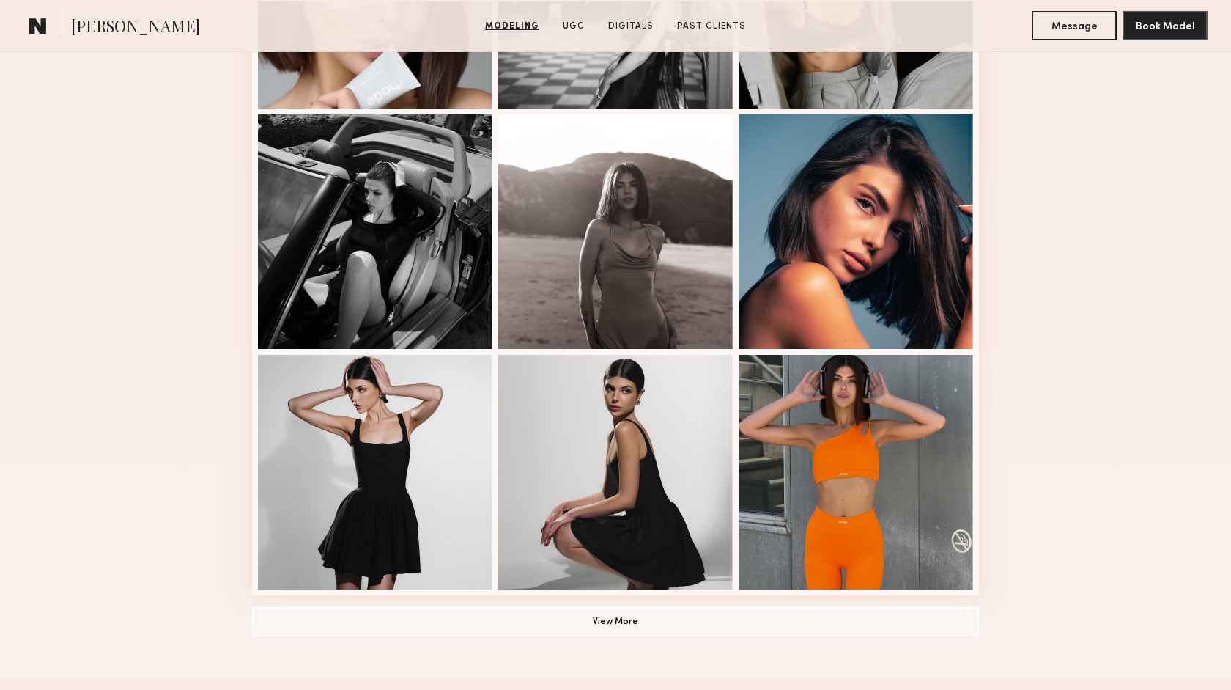
scroll to position [810, 0]
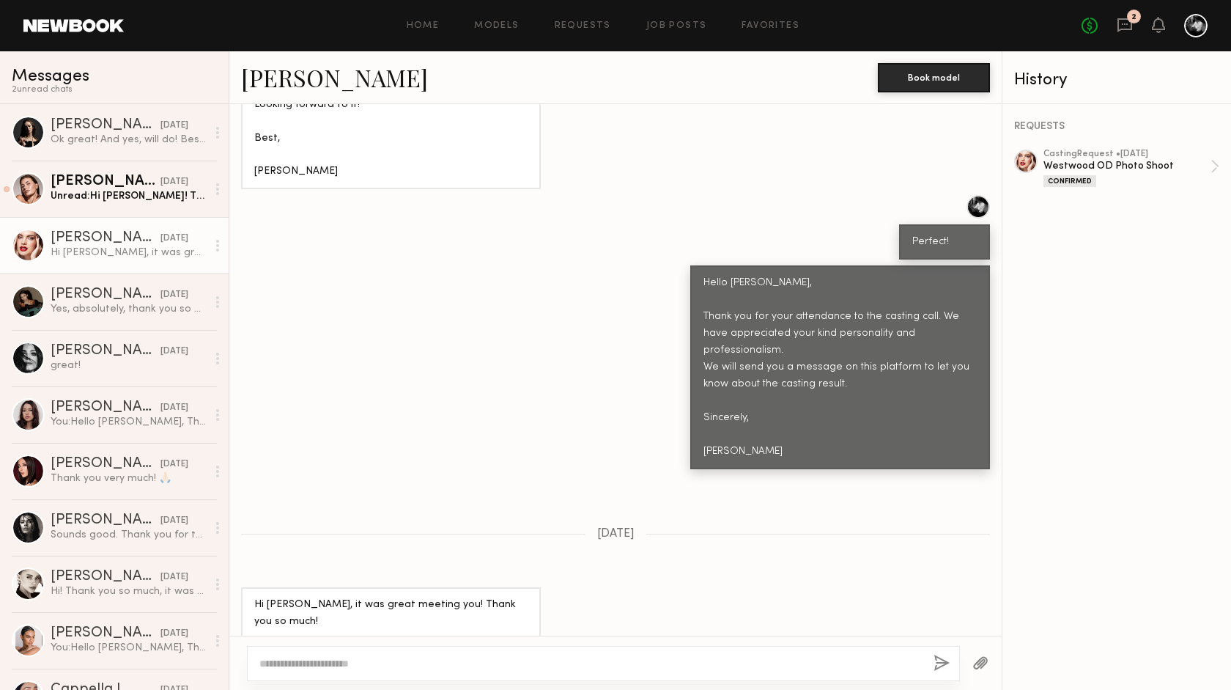
click at [119, 255] on div "Hi Riccardo, it was great meeting you! Thank you so much! Best, Anna" at bounding box center [129, 253] width 156 height 14
click at [119, 295] on div "Ekaterina N." at bounding box center [106, 294] width 110 height 15
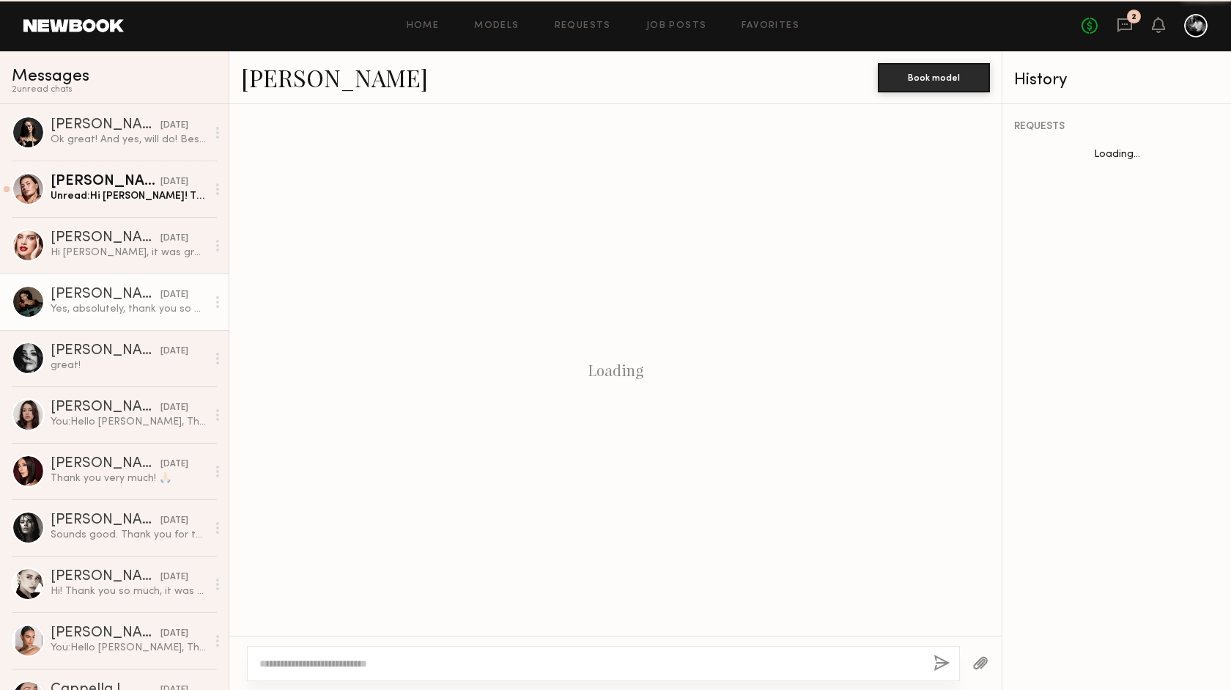
scroll to position [2357, 0]
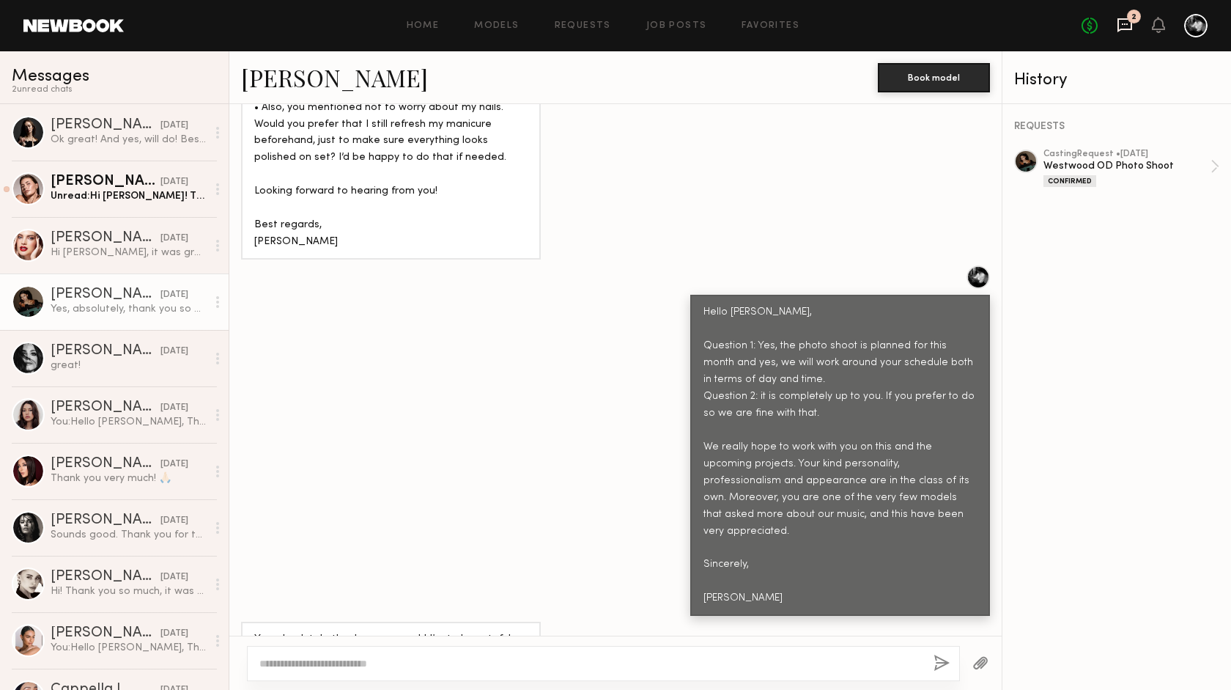
click at [1127, 22] on icon at bounding box center [1125, 25] width 16 height 16
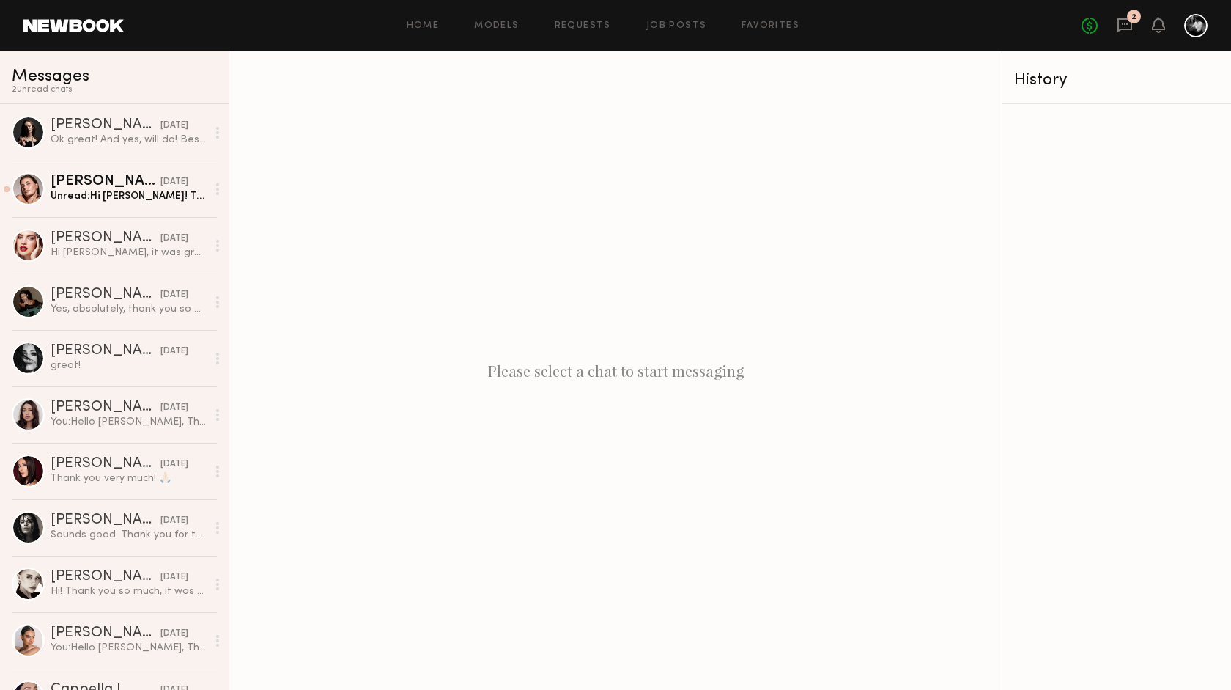
click at [1129, 17] on div "2" at bounding box center [1134, 17] width 14 height 14
click at [1120, 27] on icon at bounding box center [1125, 25] width 16 height 16
click at [139, 362] on div "great!" at bounding box center [129, 365] width 156 height 14
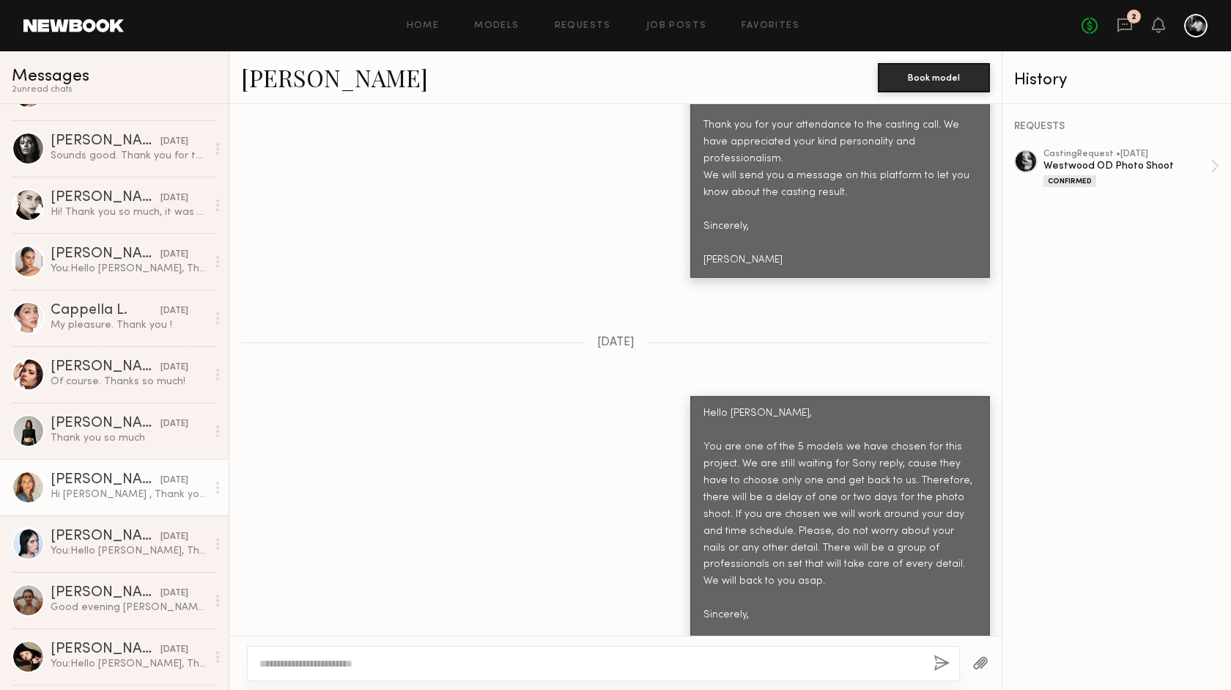
scroll to position [373, 0]
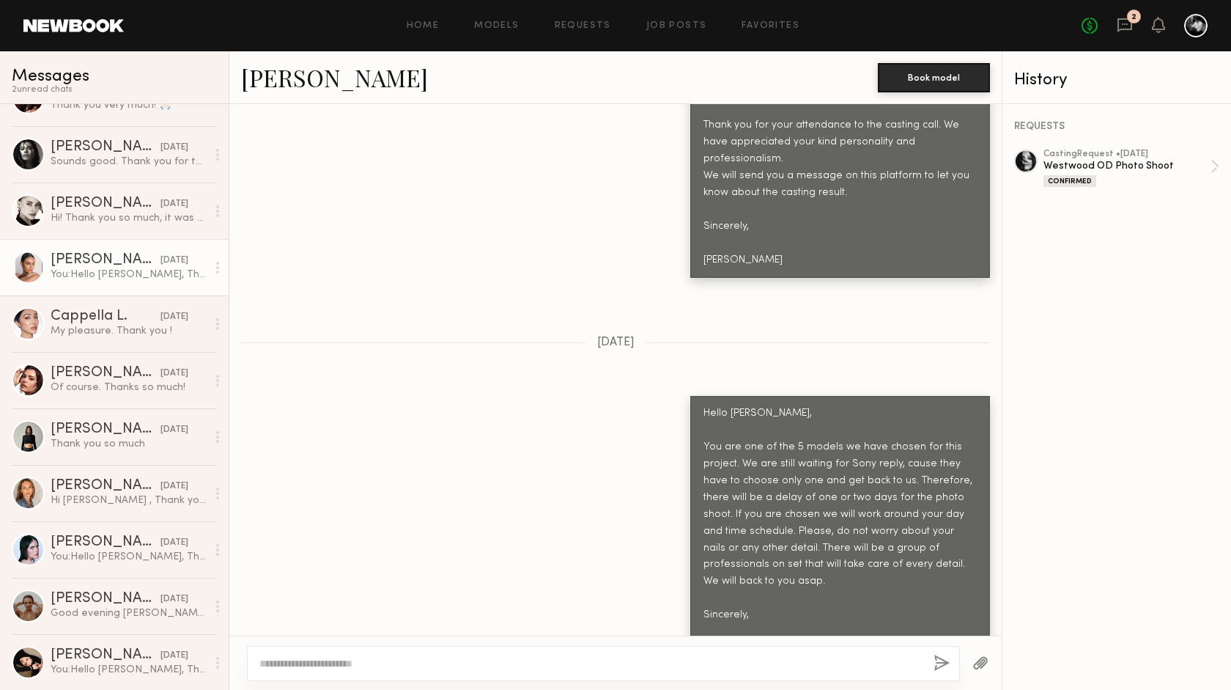
click at [119, 280] on div "You: Hello Alina, Thank you for your attendance to the casting call. We have ap…" at bounding box center [129, 275] width 156 height 14
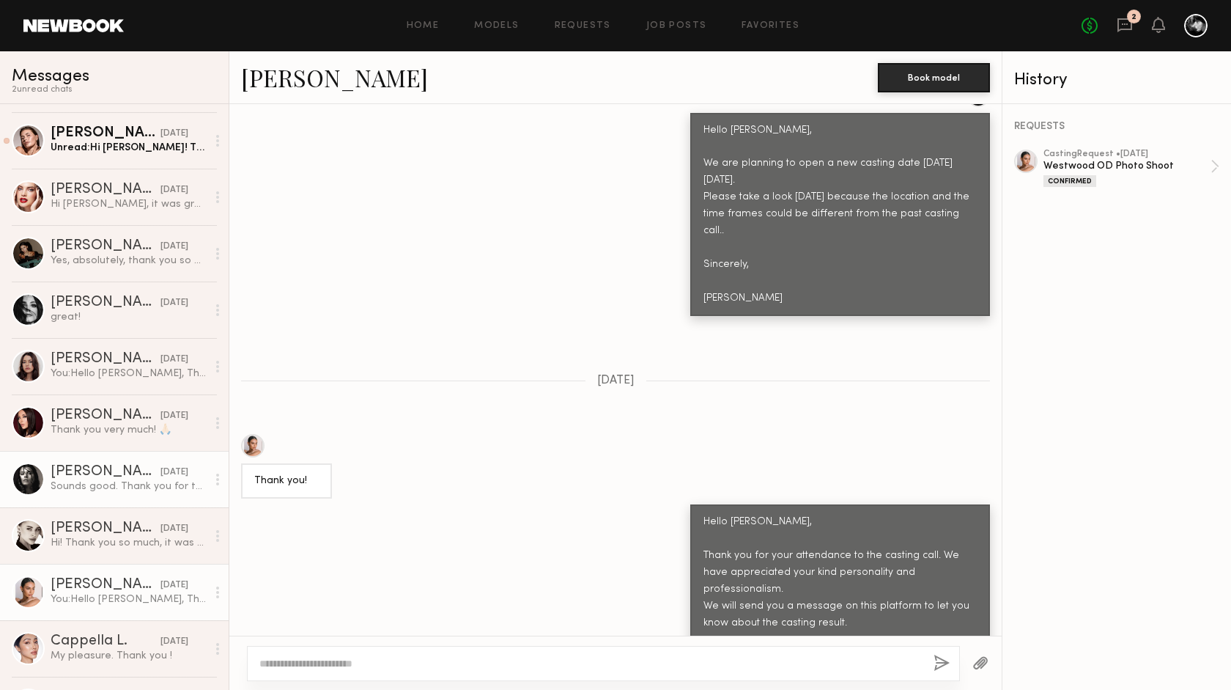
scroll to position [48, 0]
click at [126, 487] on div "Sounds good. Thank you for the update!" at bounding box center [129, 487] width 156 height 14
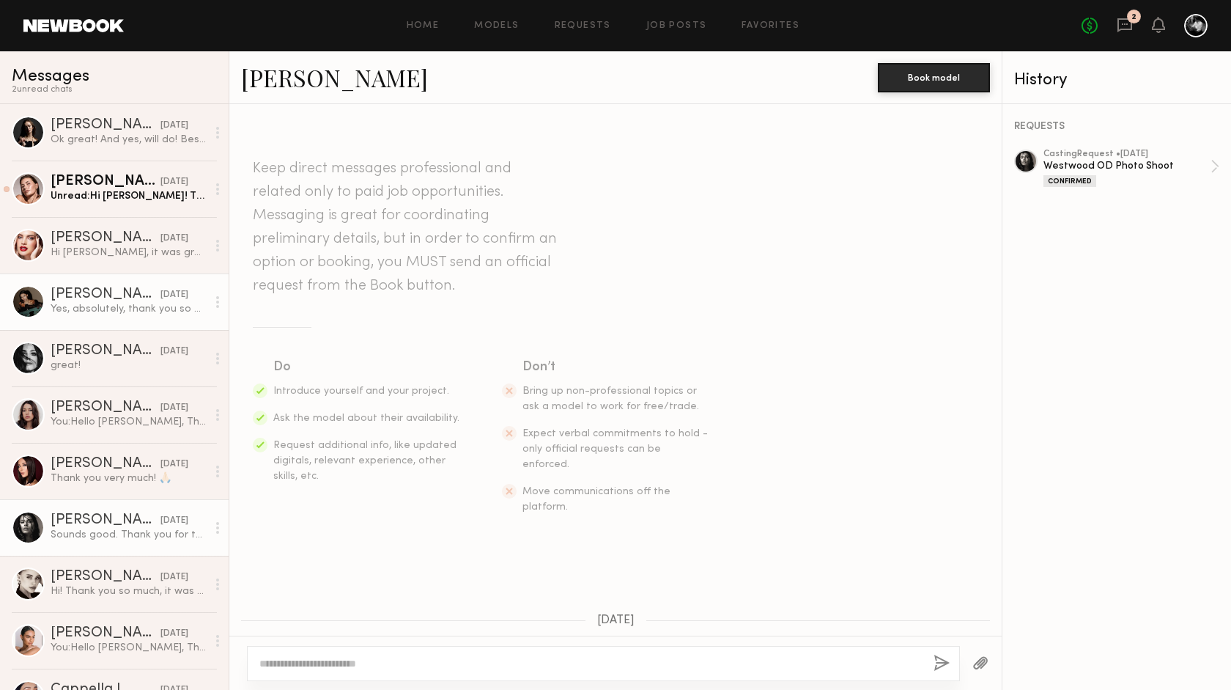
click at [130, 309] on div "Yes, absolutely, thank you so much! I’m truly grateful and very excited about t…" at bounding box center [129, 309] width 156 height 14
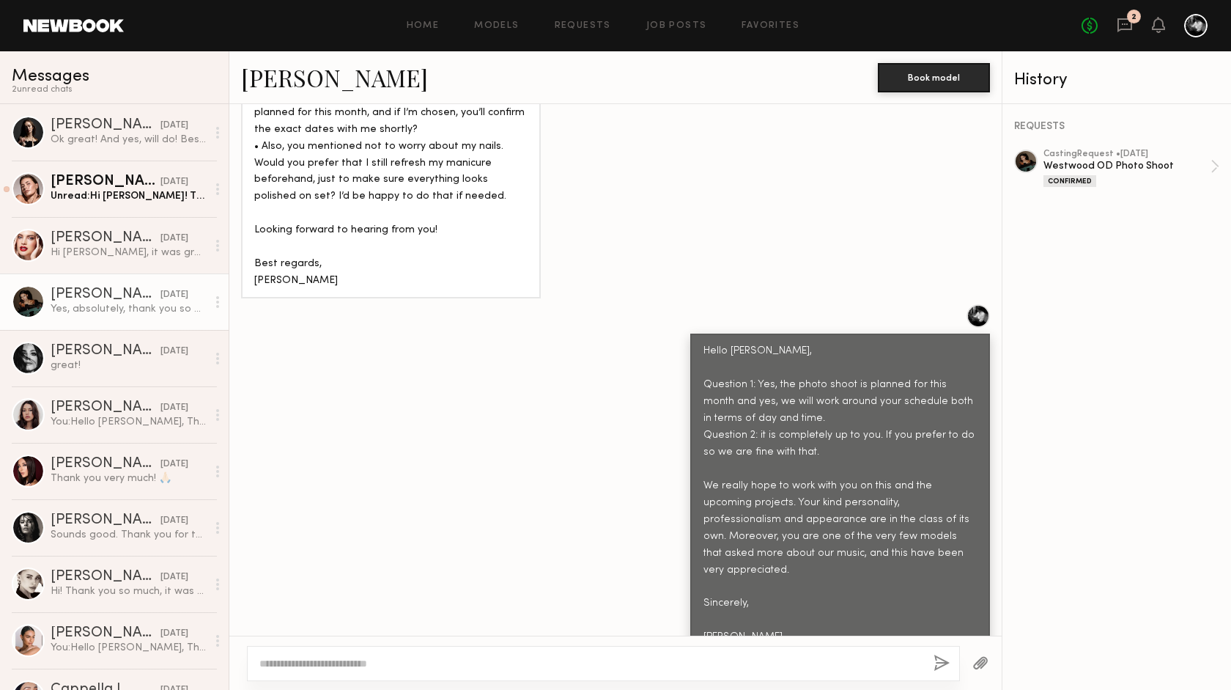
scroll to position [2357, 0]
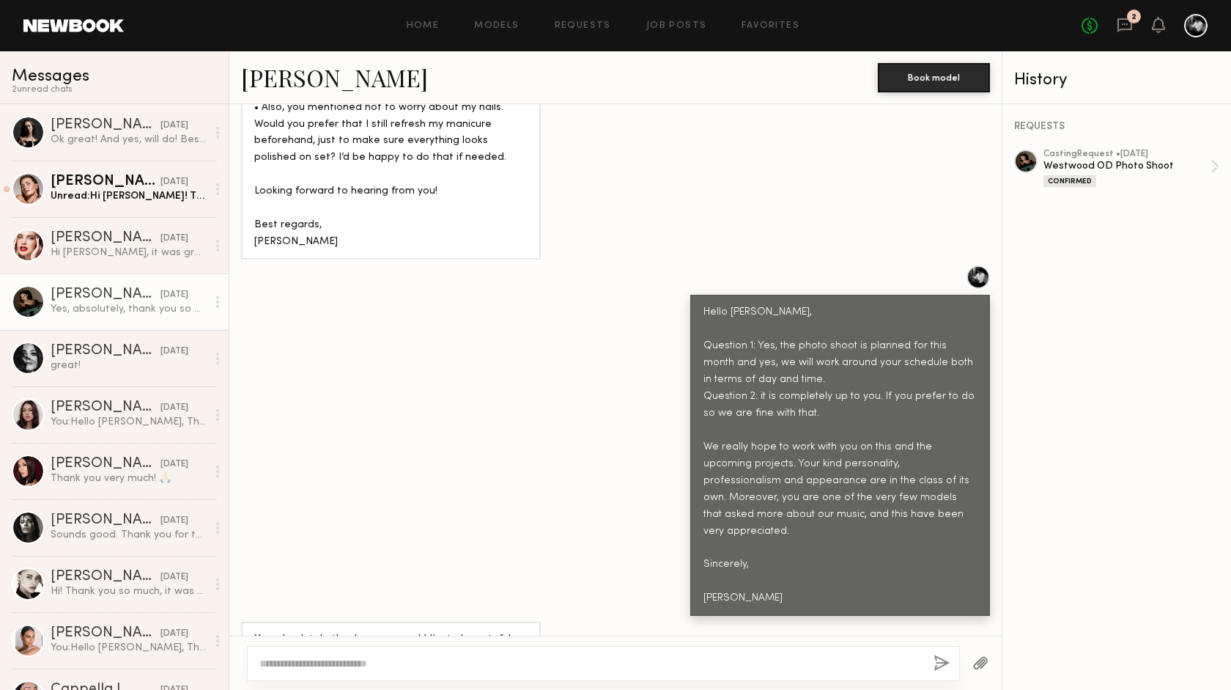
click at [213, 301] on div at bounding box center [218, 301] width 22 height 29
click at [204, 325] on div "Mark unread" at bounding box center [175, 330] width 106 height 33
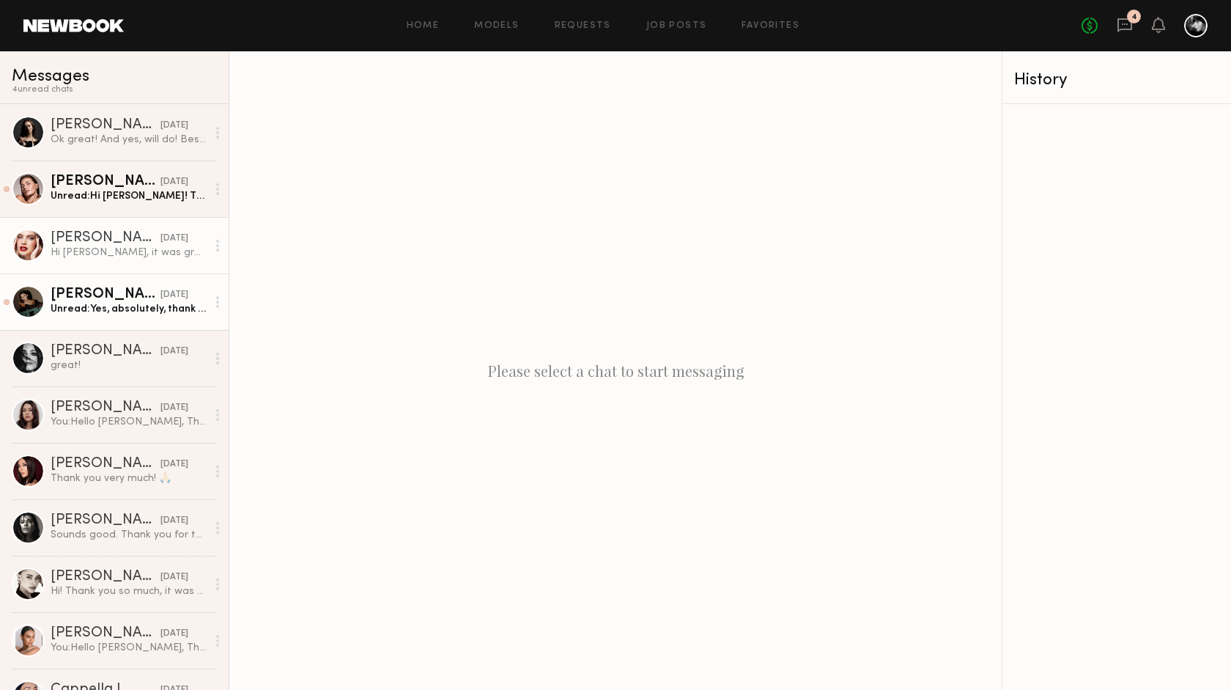
click at [142, 239] on div "Anna D." at bounding box center [106, 238] width 110 height 15
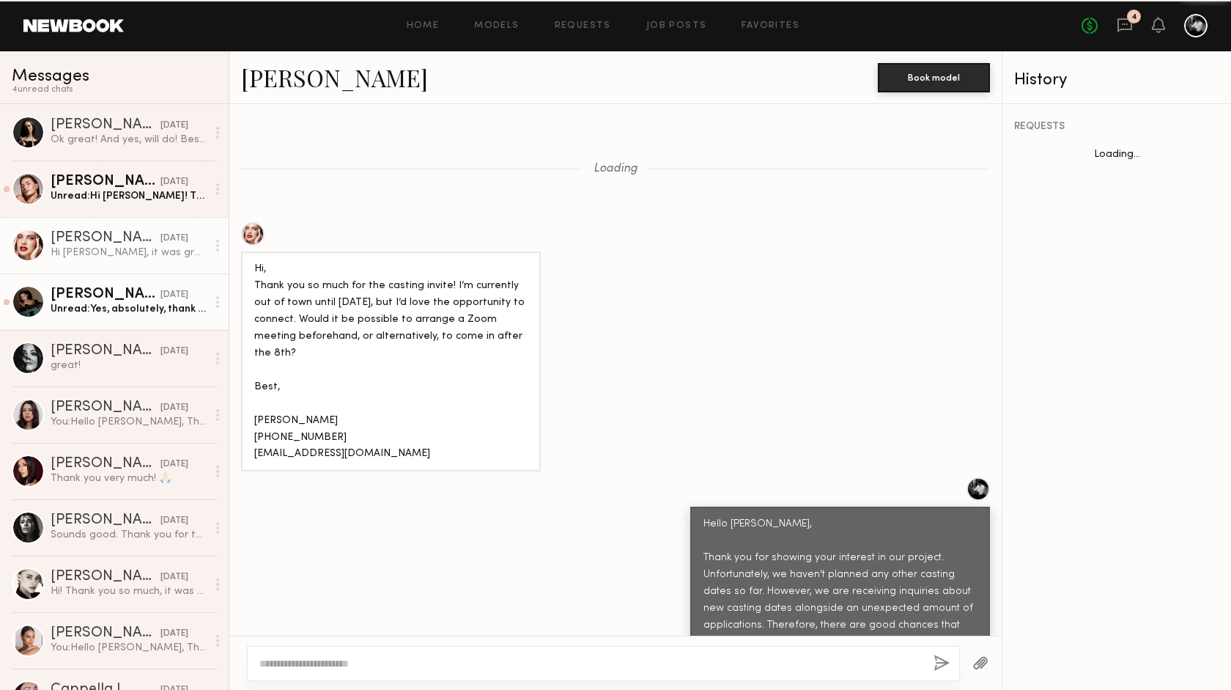
scroll to position [2203, 0]
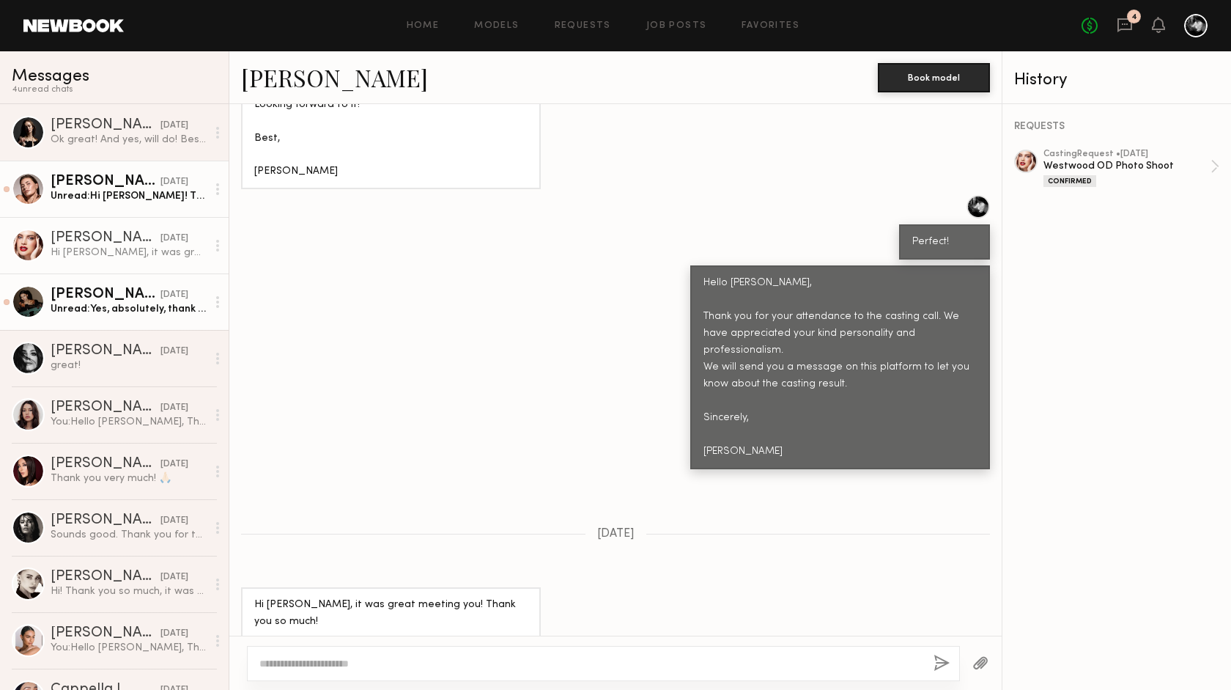
click at [131, 190] on div "Unread: Hi Riccardo! Thank you for keeping me updated. Looking forward to heari…" at bounding box center [129, 196] width 156 height 14
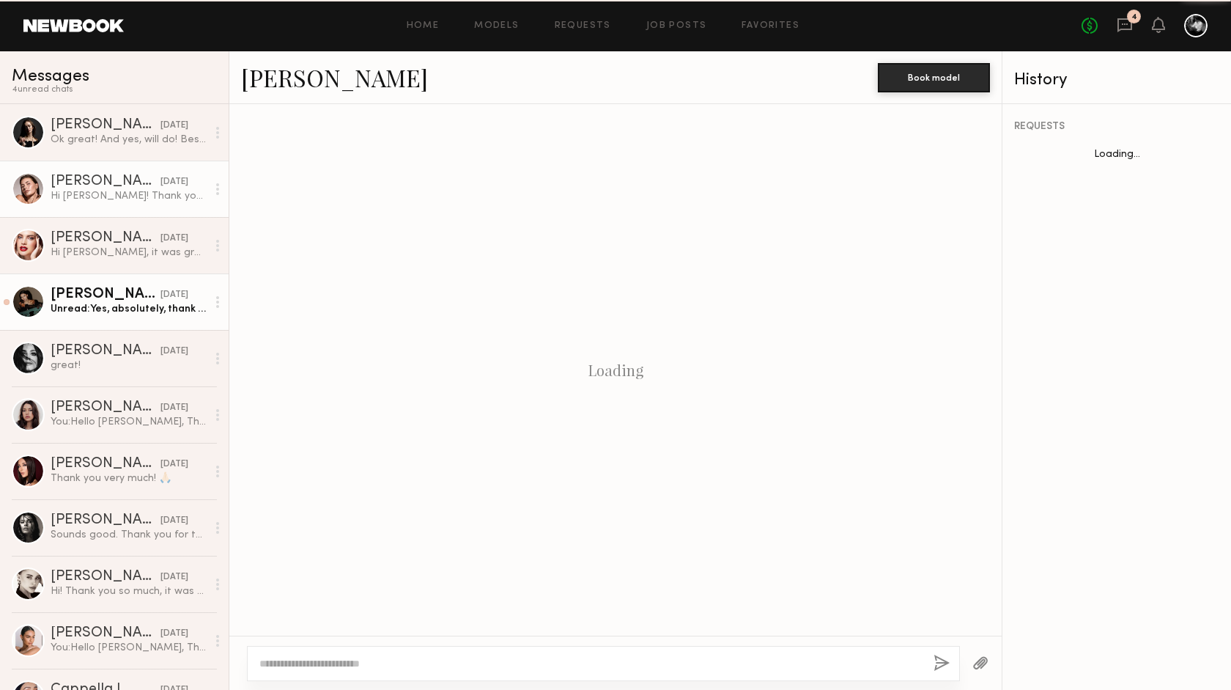
scroll to position [2670, 0]
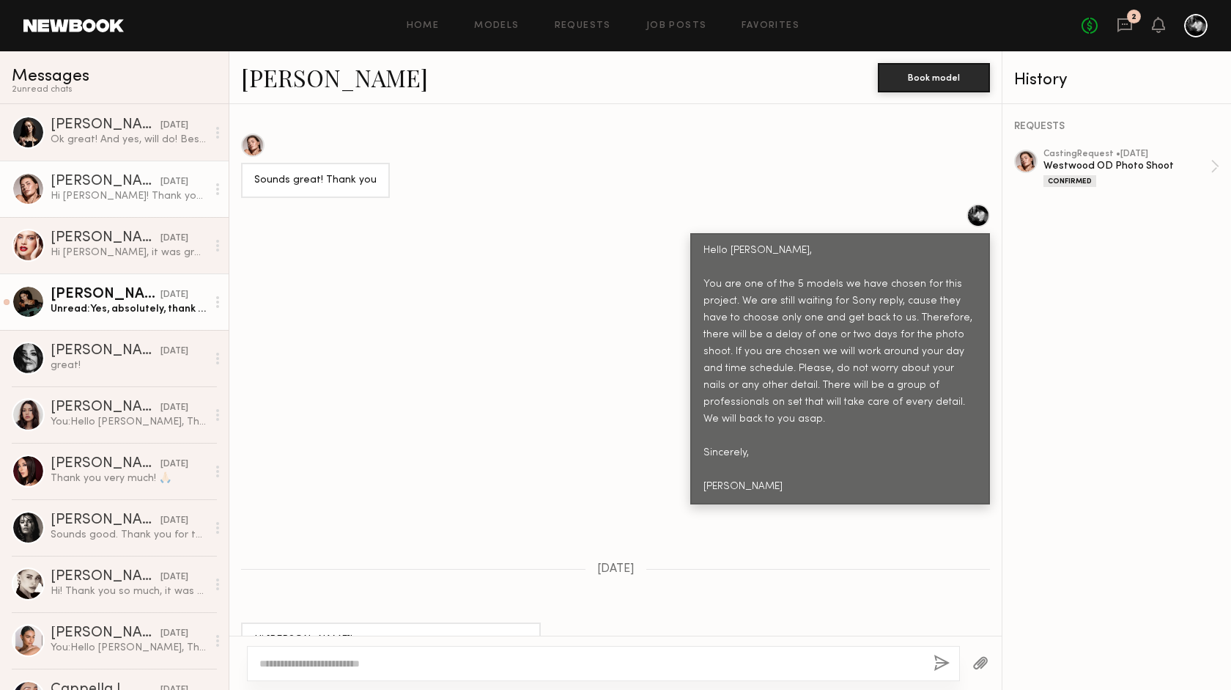
click at [1022, 163] on div at bounding box center [1025, 161] width 23 height 23
click at [215, 185] on div at bounding box center [218, 188] width 22 height 29
click at [194, 213] on div "Mark unread" at bounding box center [175, 218] width 106 height 33
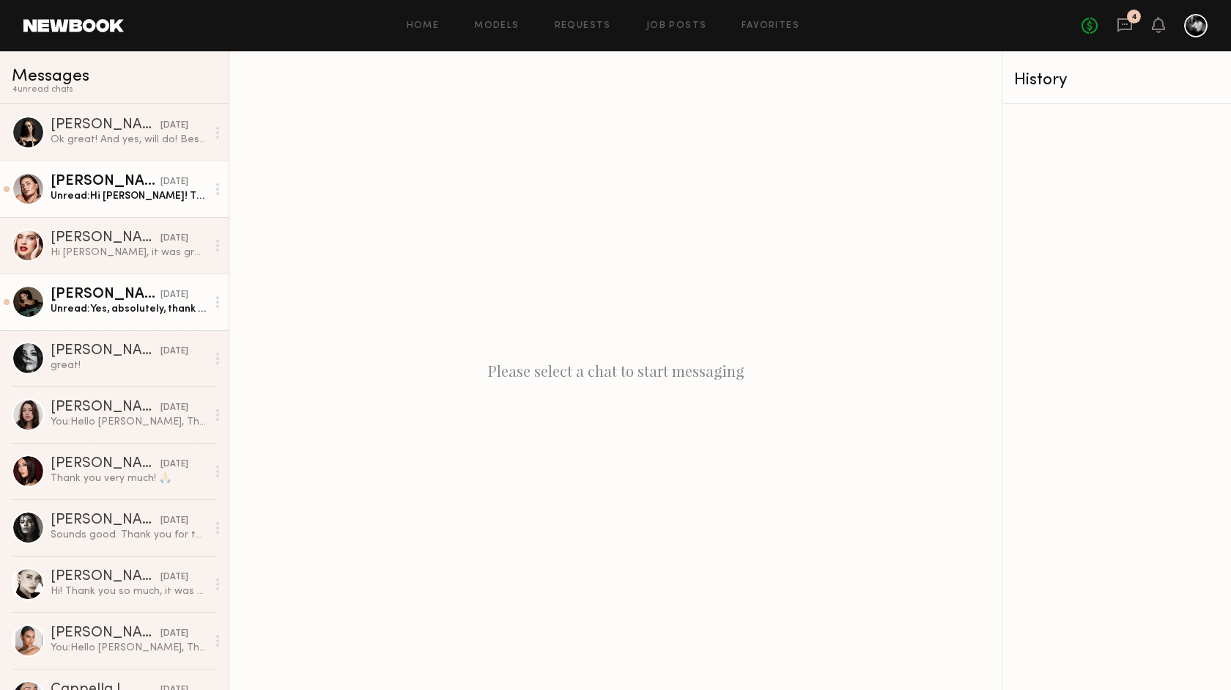
click at [174, 298] on div "yesterday" at bounding box center [175, 295] width 28 height 14
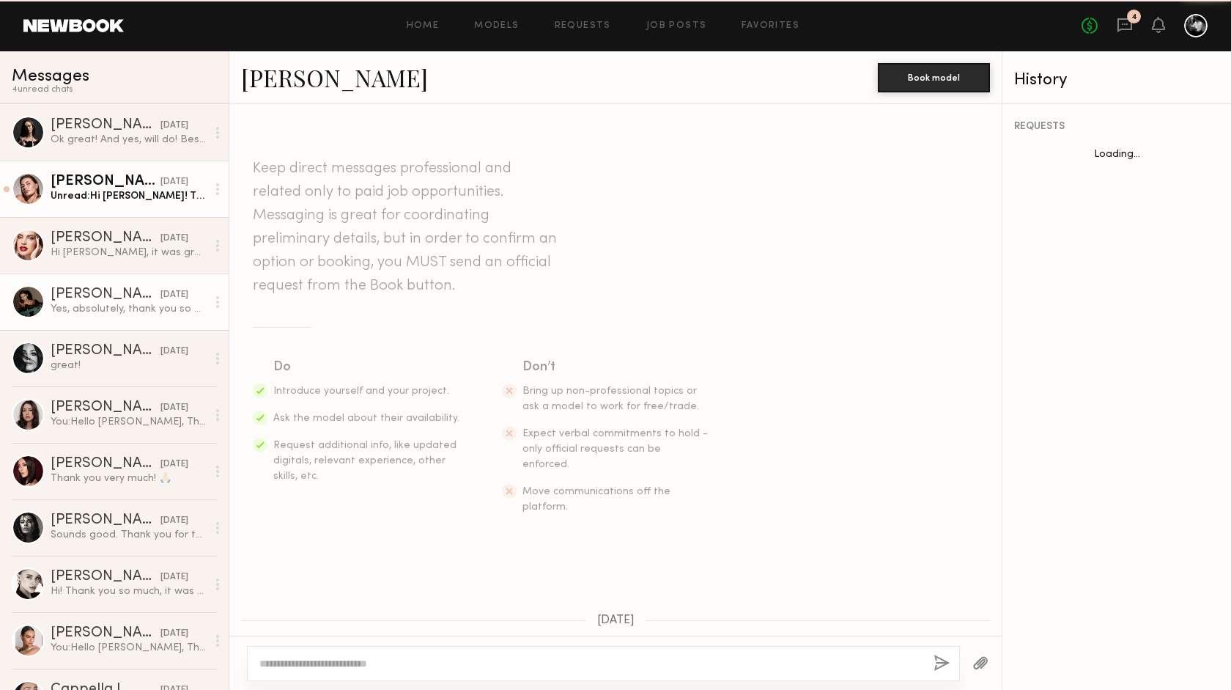
scroll to position [2357, 0]
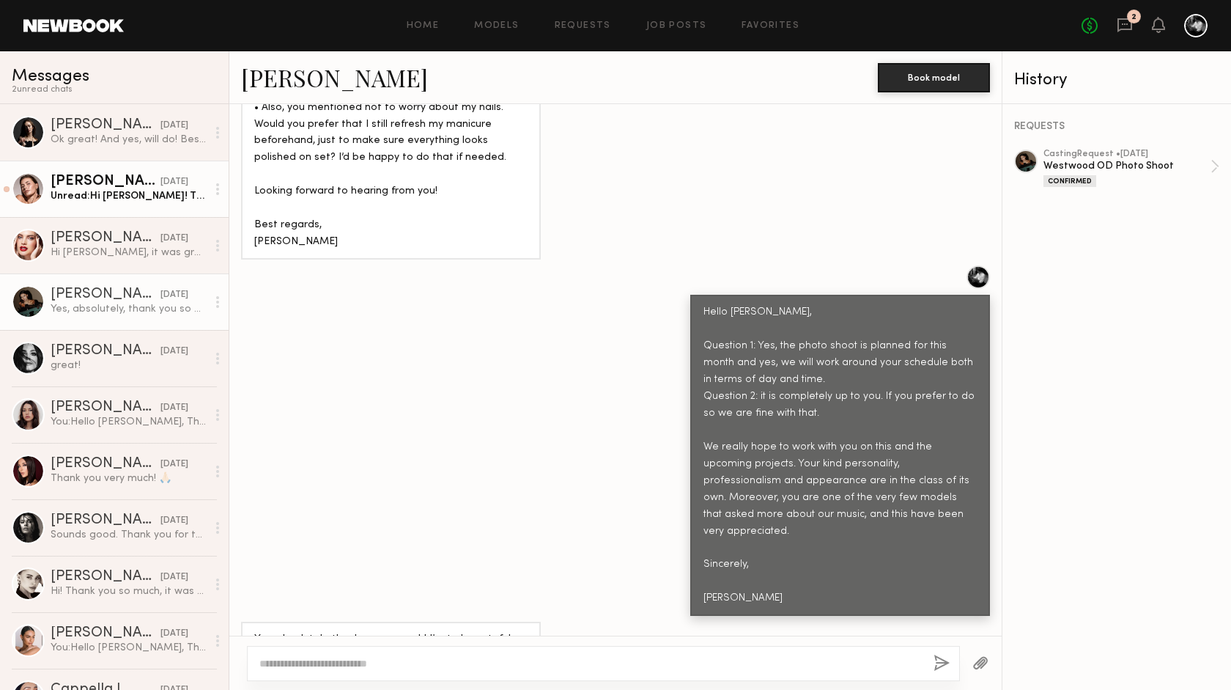
click at [1028, 160] on div at bounding box center [1025, 161] width 23 height 23
click at [213, 301] on div at bounding box center [218, 301] width 22 height 29
click at [198, 329] on div "Mark unread" at bounding box center [175, 330] width 106 height 33
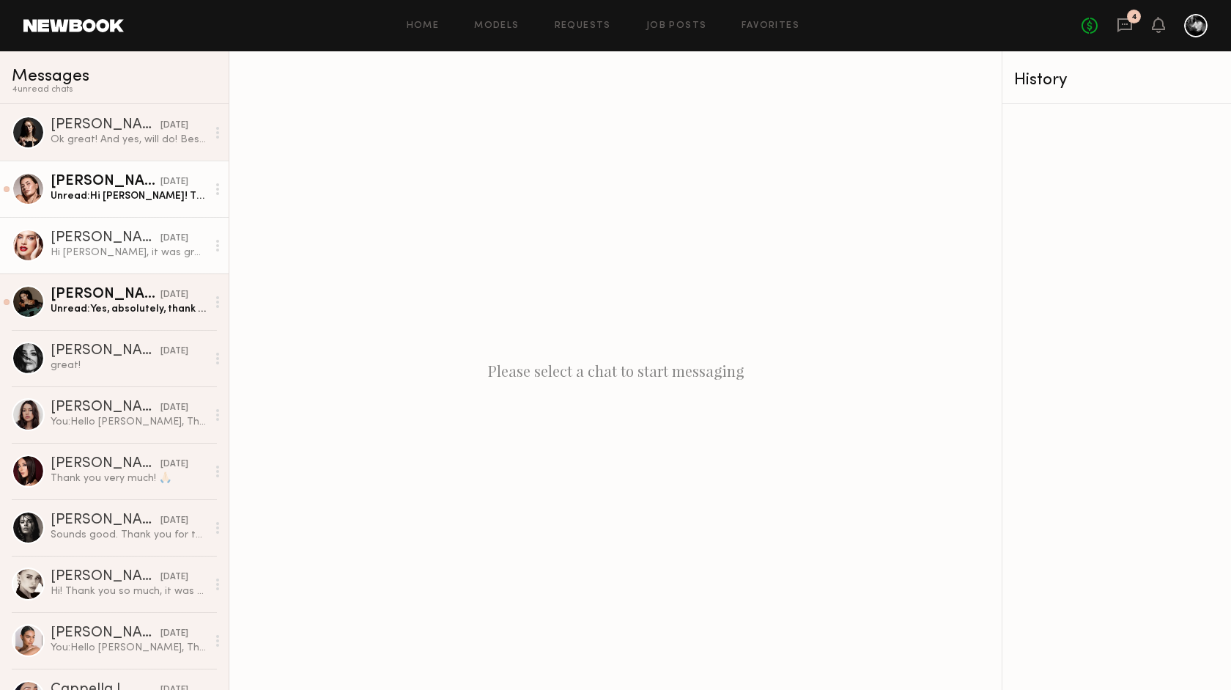
click at [136, 235] on div "Anna D." at bounding box center [106, 238] width 110 height 15
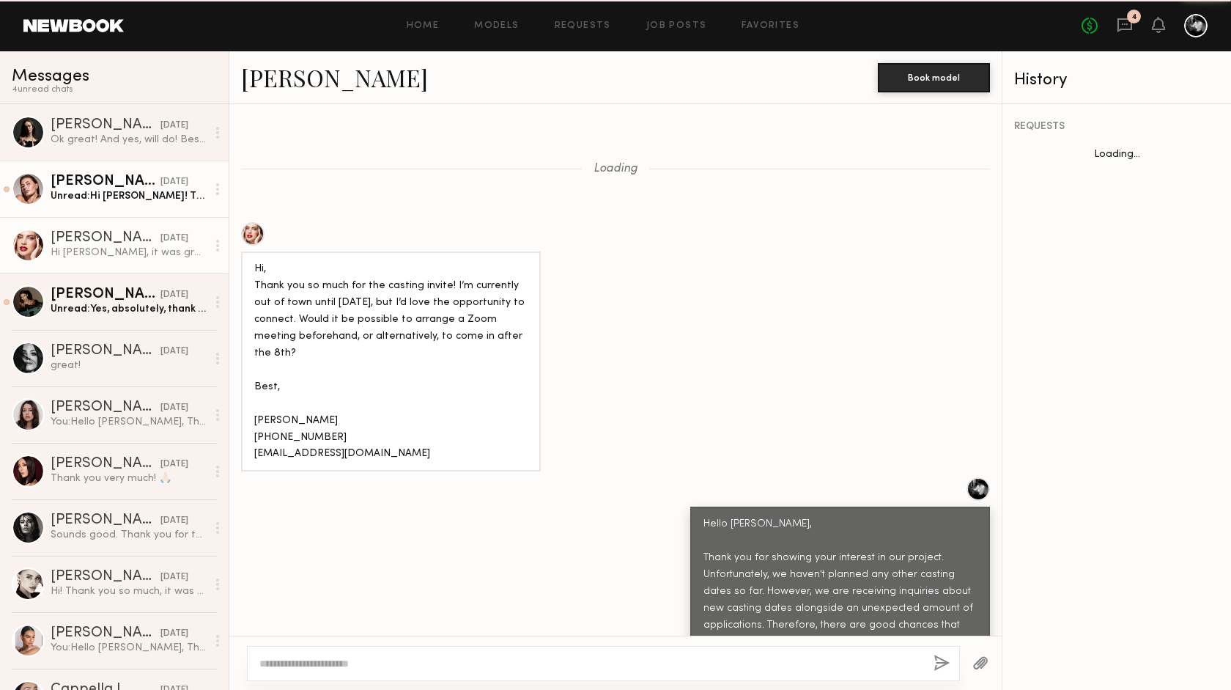
scroll to position [2203, 0]
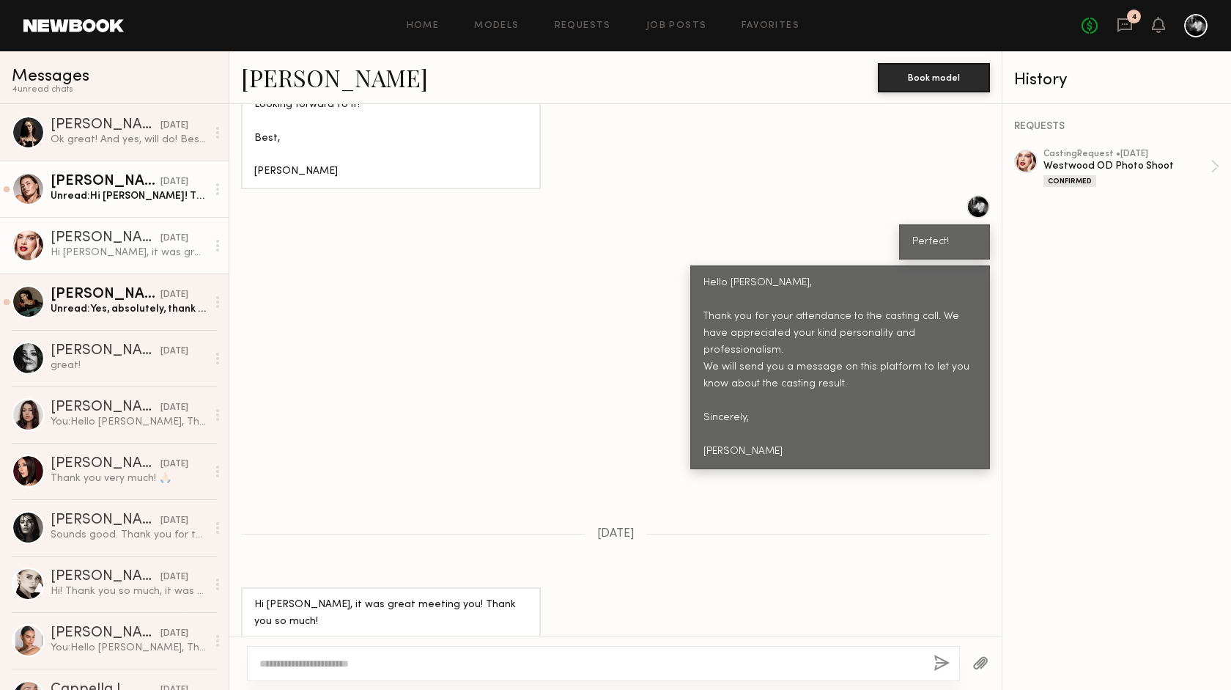
click at [1198, 28] on div at bounding box center [1195, 25] width 23 height 23
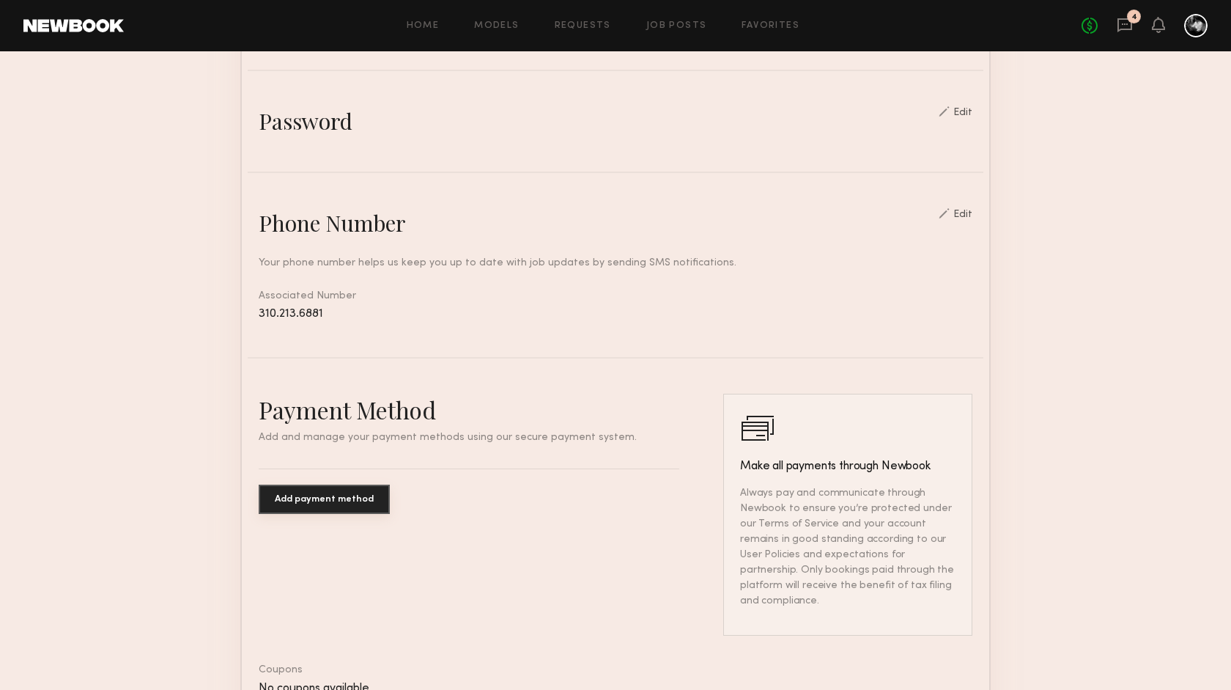
scroll to position [688, 0]
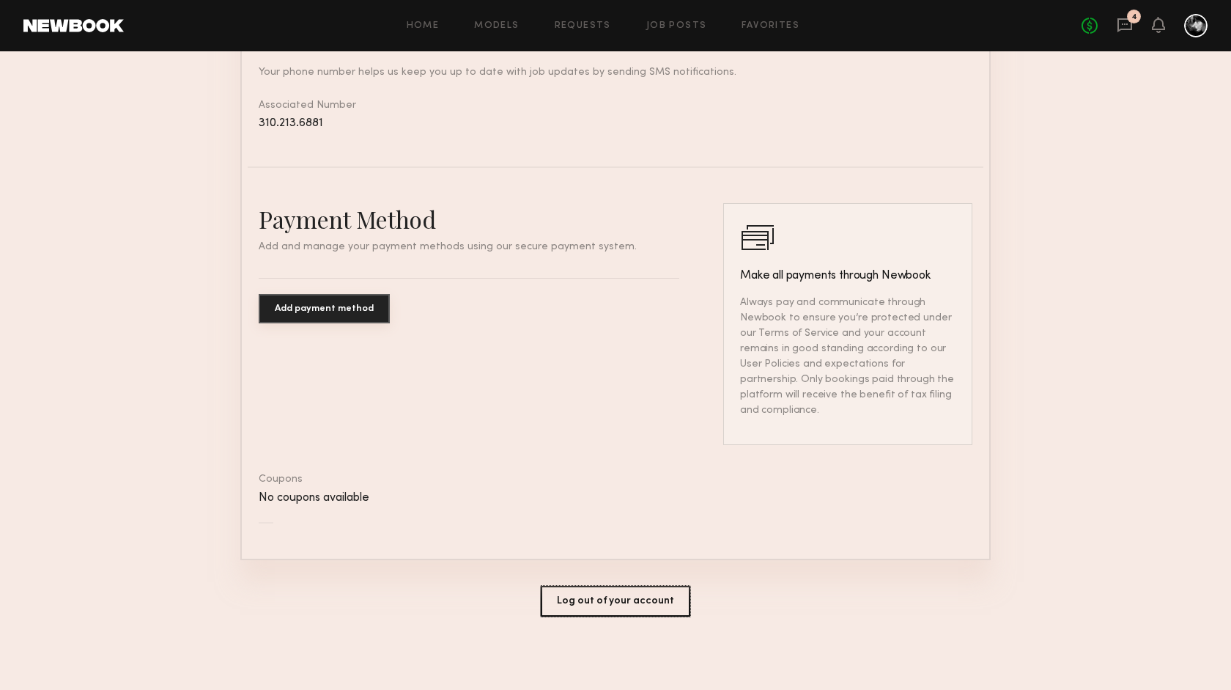
click at [653, 597] on button "Log out of your account" at bounding box center [616, 601] width 150 height 31
